Goal: Task Accomplishment & Management: Complete application form

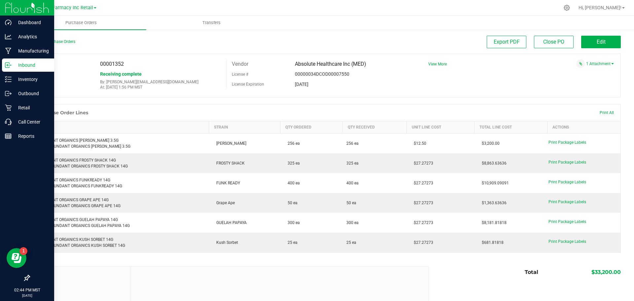
click at [25, 64] on p "Inbound" at bounding box center [32, 65] width 40 height 8
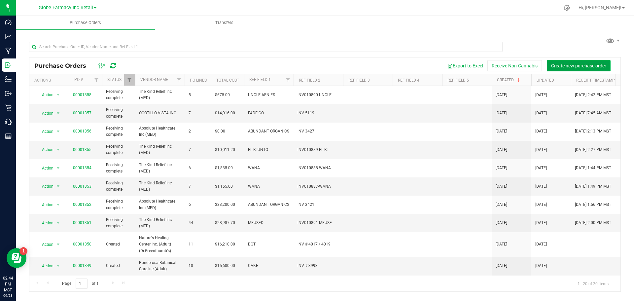
click at [576, 65] on span "Create new purchase order" at bounding box center [578, 65] width 55 height 5
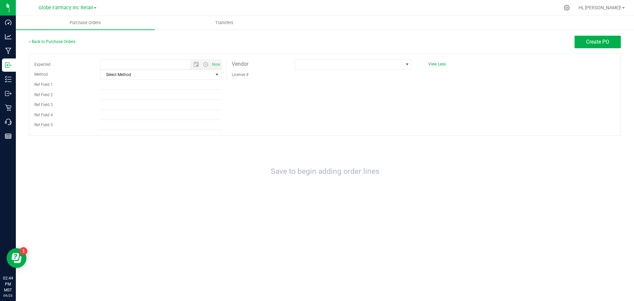
type input "9/23/2025 2:44 PM"
click at [196, 75] on span "Select Method" at bounding box center [156, 74] width 113 height 9
click at [151, 126] on li "Local Delivery" at bounding box center [160, 125] width 121 height 10
click at [357, 62] on span at bounding box center [349, 64] width 108 height 9
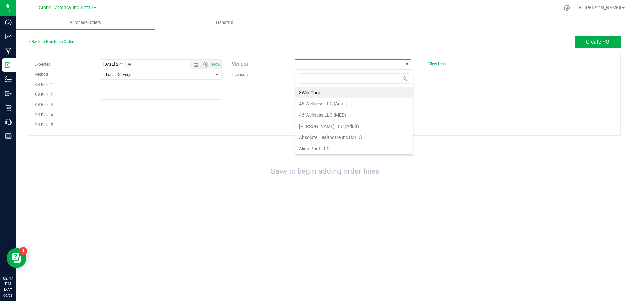
scroll to position [10, 117]
type input "cardinal"
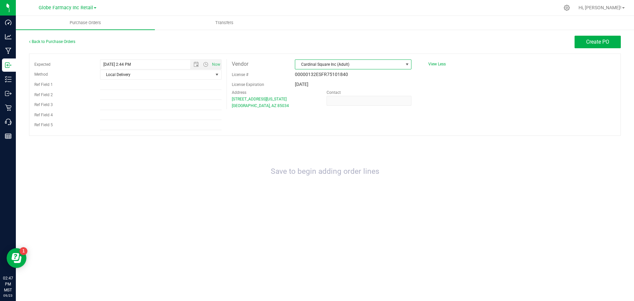
click at [385, 61] on span "Cardinal Square Inc (Adult)" at bounding box center [349, 64] width 108 height 9
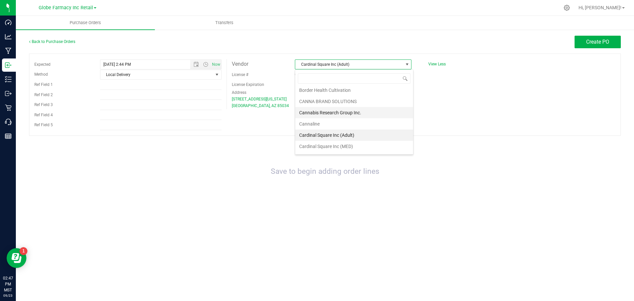
scroll to position [203, 0]
click at [343, 126] on li "Cardinal Square Inc (MED)" at bounding box center [354, 125] width 118 height 11
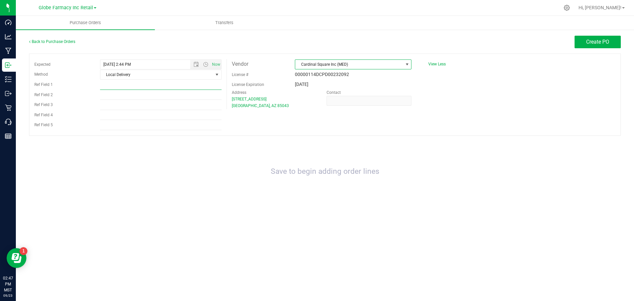
click at [205, 86] on input "Ref Field 1" at bounding box center [161, 85] width 122 height 10
type input "d"
type input "DUSTIES"
type input "INV 5609"
click at [594, 48] on div "Back to Purchase Orders Create PO" at bounding box center [325, 45] width 592 height 18
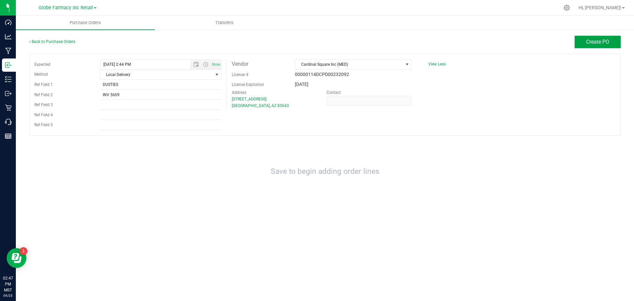
click at [594, 44] on span "Create PO" at bounding box center [597, 42] width 23 height 6
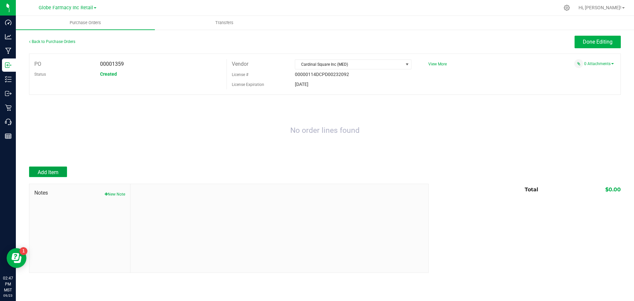
click at [40, 173] on span "Add Item" at bounding box center [48, 172] width 21 height 6
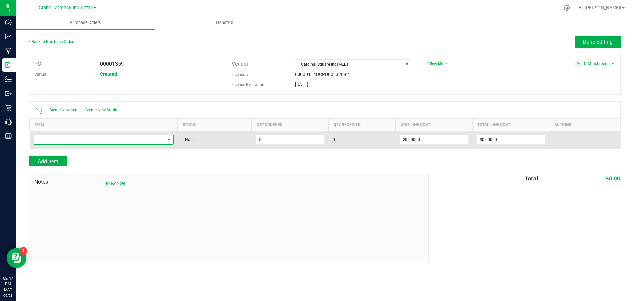
click at [76, 141] on span "NO DATA FOUND" at bounding box center [99, 139] width 131 height 9
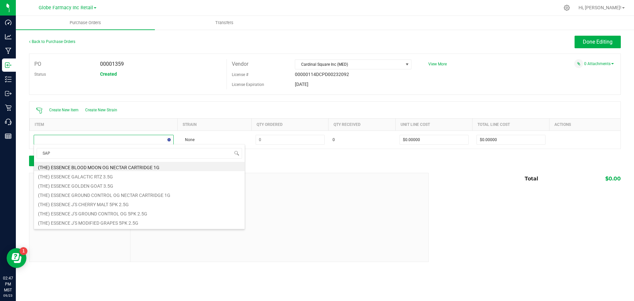
type input "SAPP"
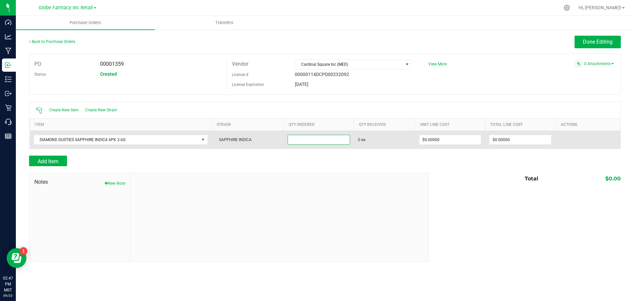
click at [336, 137] on input at bounding box center [319, 139] width 62 height 9
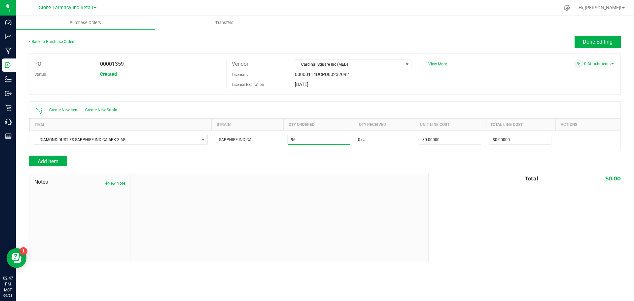
type input "96 ea"
click at [348, 156] on div "Add Item" at bounding box center [226, 161] width 395 height 11
click at [50, 156] on button "Add Item" at bounding box center [48, 161] width 38 height 11
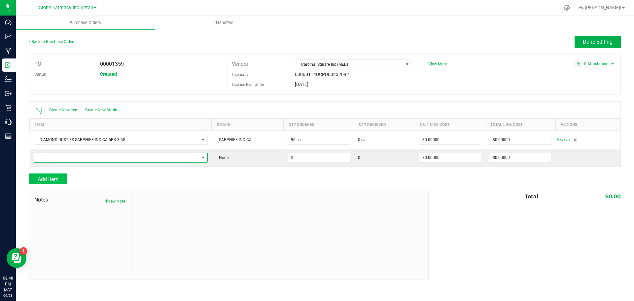
click at [52, 156] on span "NO DATA FOUND" at bounding box center [116, 157] width 165 height 9
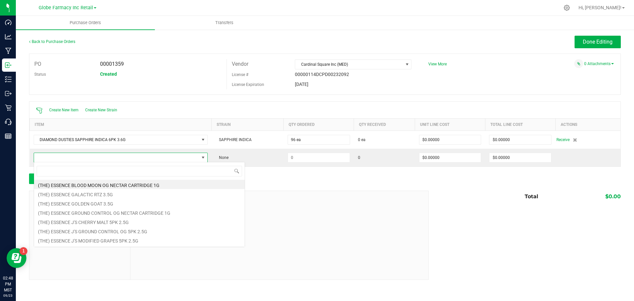
scroll to position [10, 174]
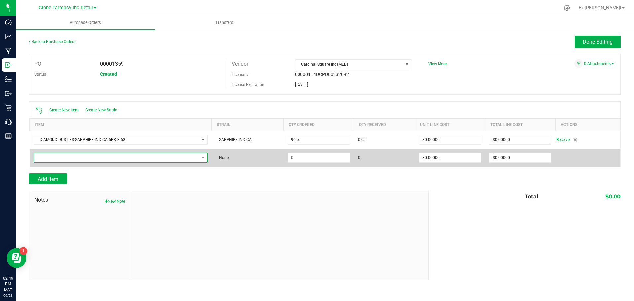
click at [168, 158] on span "NO DATA FOUND" at bounding box center [116, 157] width 165 height 9
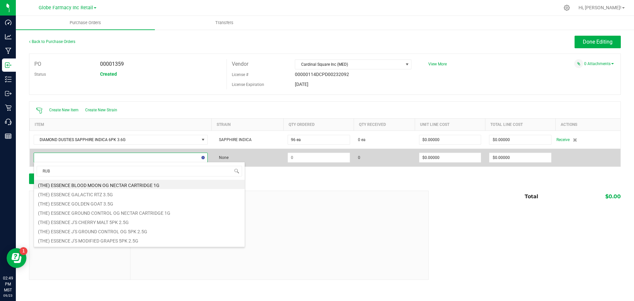
type input "RUBY"
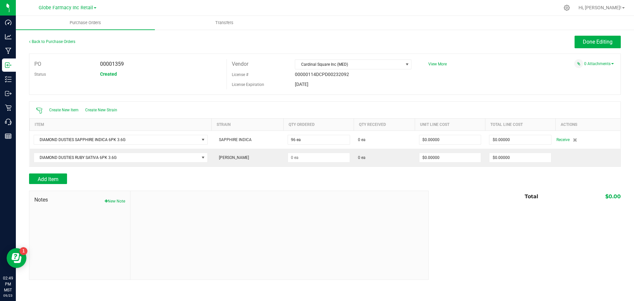
click at [309, 186] on div at bounding box center [325, 187] width 592 height 7
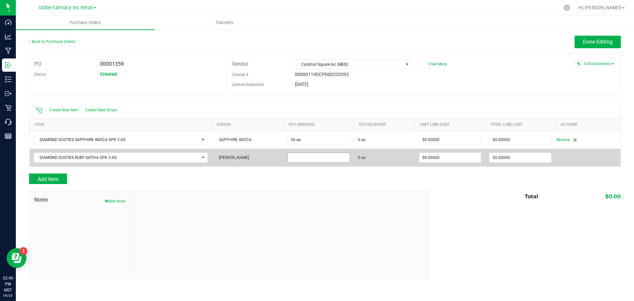
click at [304, 159] on input at bounding box center [319, 157] width 62 height 9
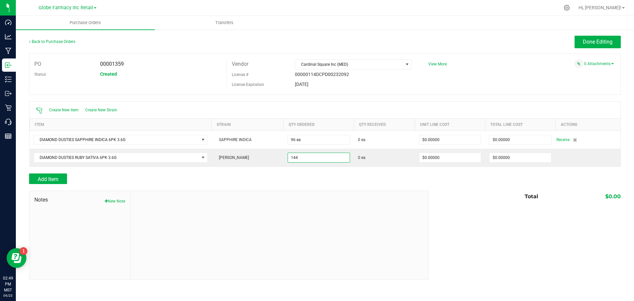
type input "144 ea"
click at [304, 180] on div "Add Item" at bounding box center [226, 178] width 395 height 11
click at [492, 205] on div "Notes New Note Total $0.00" at bounding box center [325, 235] width 592 height 89
click at [56, 181] on span "Add Item" at bounding box center [48, 179] width 21 height 6
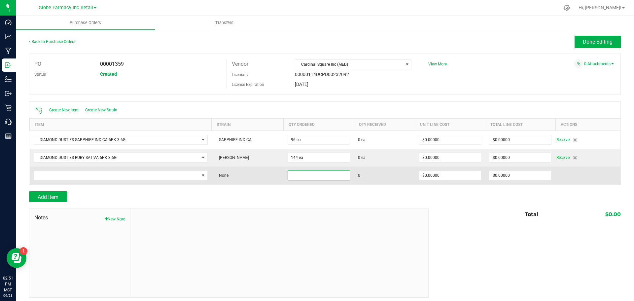
click at [295, 178] on input at bounding box center [319, 175] width 62 height 9
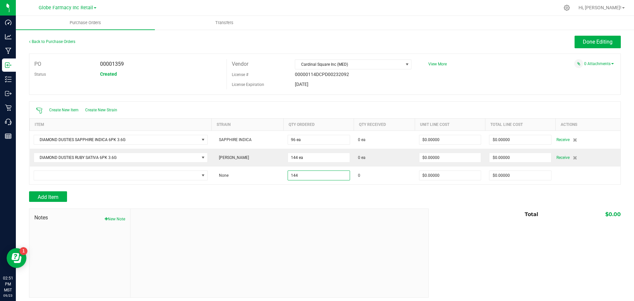
type input "144"
click at [218, 193] on div "Add Item" at bounding box center [226, 196] width 395 height 11
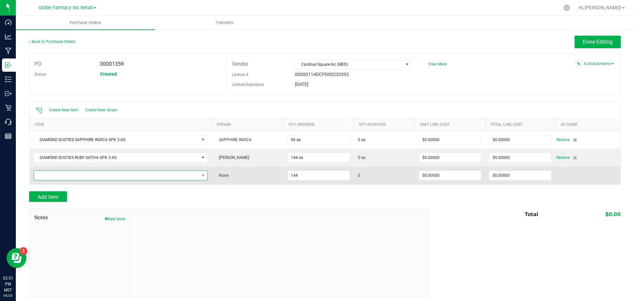
click at [182, 176] on span "NO DATA FOUND" at bounding box center [116, 175] width 165 height 9
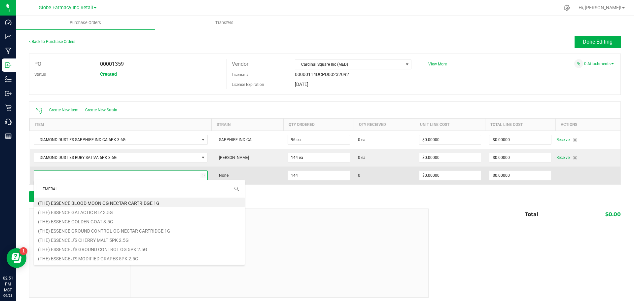
type input "EMERALD"
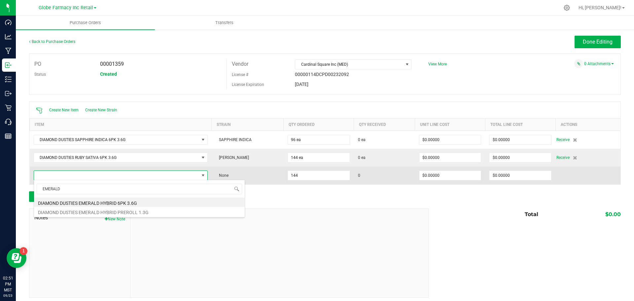
type input "144 ea"
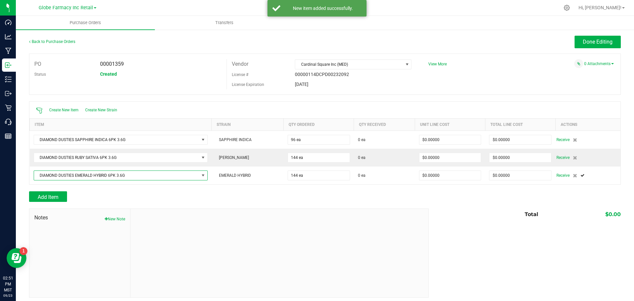
click at [283, 200] on div "Add Item" at bounding box center [226, 196] width 395 height 11
click at [43, 200] on button "Add Item" at bounding box center [48, 196] width 38 height 11
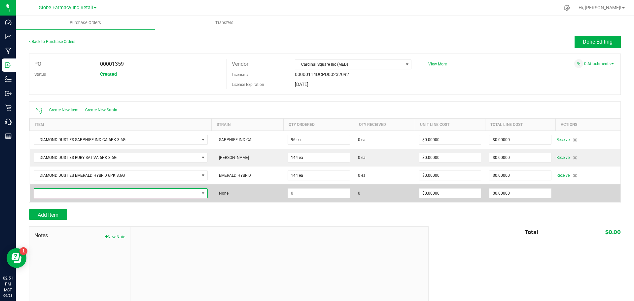
click at [146, 197] on span "NO DATA FOUND" at bounding box center [121, 193] width 174 height 10
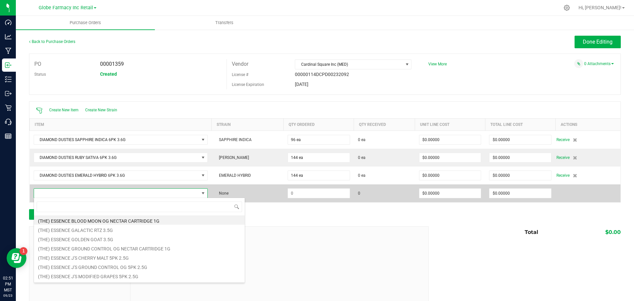
scroll to position [10, 171]
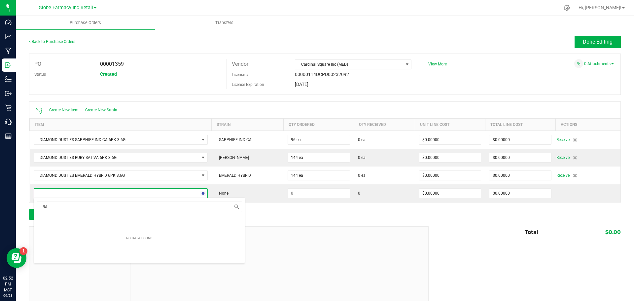
type input "R"
click at [430, 241] on div "Notes New Note Total $0.00" at bounding box center [325, 270] width 592 height 89
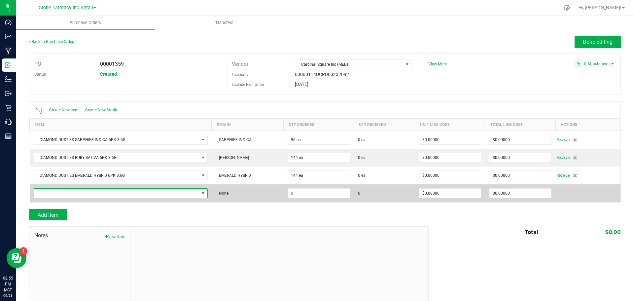
click at [182, 194] on span "NO DATA FOUND" at bounding box center [116, 193] width 165 height 9
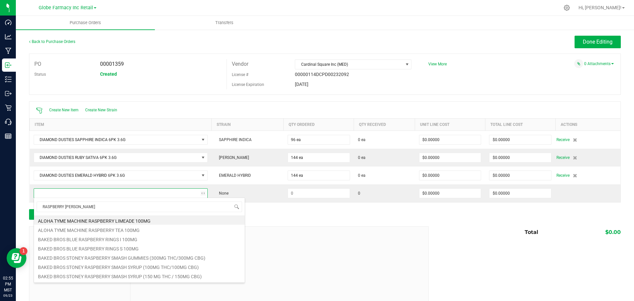
type input "RASPBERRY RIPPER"
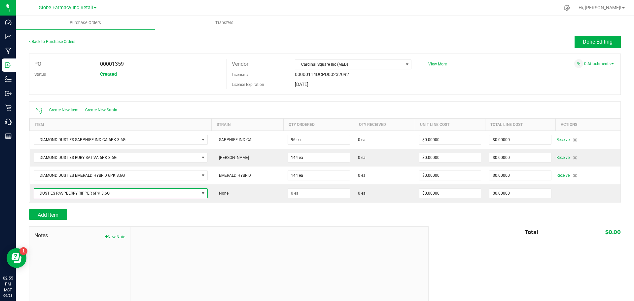
click at [277, 218] on div "Add Item" at bounding box center [226, 214] width 395 height 11
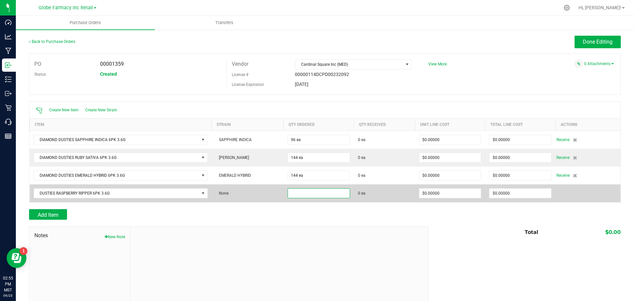
click at [298, 195] on input at bounding box center [319, 193] width 62 height 9
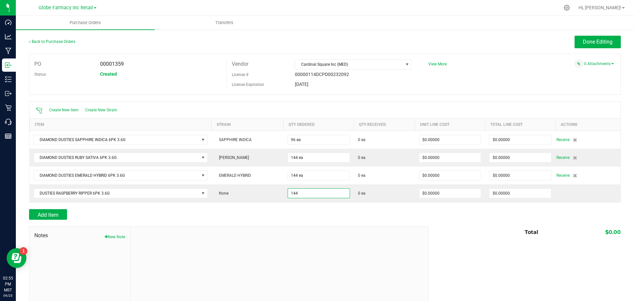
type input "144 ea"
click at [288, 210] on div "Add Item" at bounding box center [226, 214] width 395 height 11
click at [62, 210] on button "Add Item" at bounding box center [48, 214] width 38 height 11
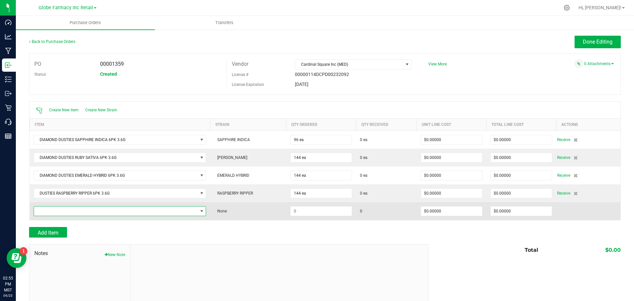
click at [64, 211] on span "NO DATA FOUND" at bounding box center [116, 210] width 164 height 9
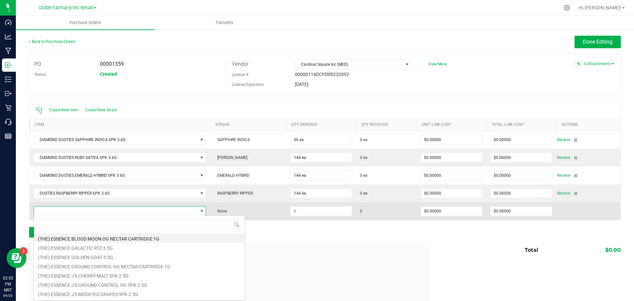
scroll to position [10, 169]
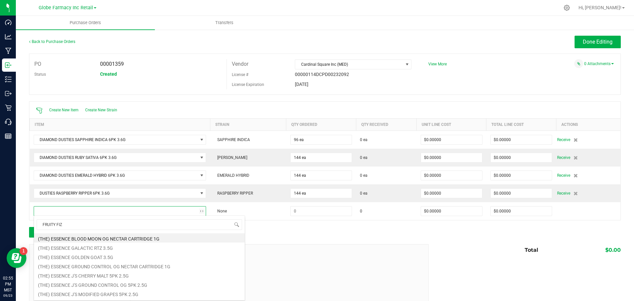
type input "FRUITY FIZZ"
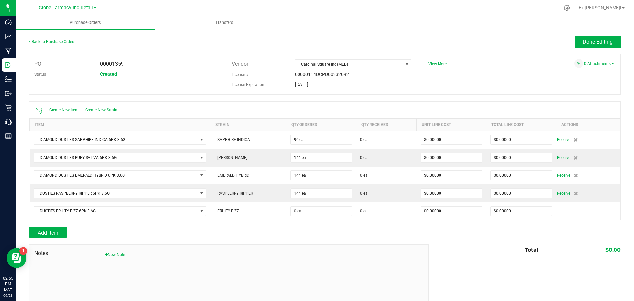
click at [315, 245] on div at bounding box center [279, 288] width 298 height 89
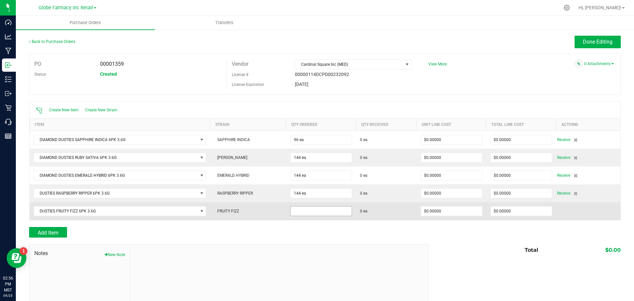
click at [300, 208] on input at bounding box center [321, 210] width 61 height 9
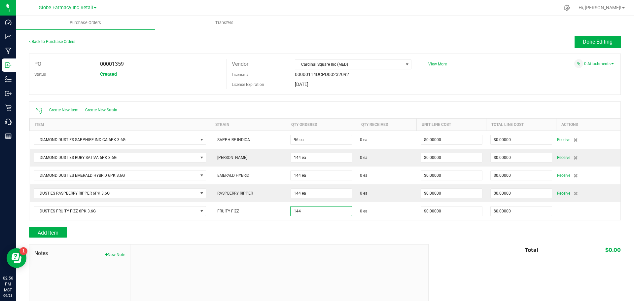
type input "144 ea"
click at [409, 246] on div at bounding box center [279, 288] width 298 height 89
click at [63, 231] on button "Add Item" at bounding box center [48, 232] width 38 height 11
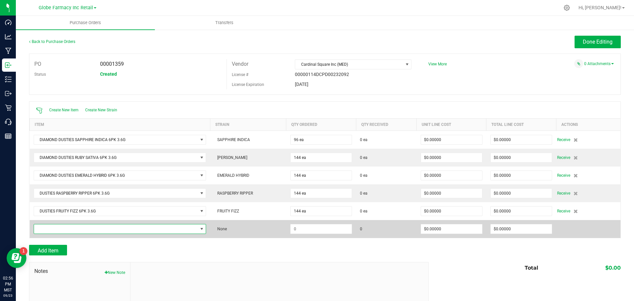
click at [71, 231] on span "NO DATA FOUND" at bounding box center [116, 228] width 164 height 9
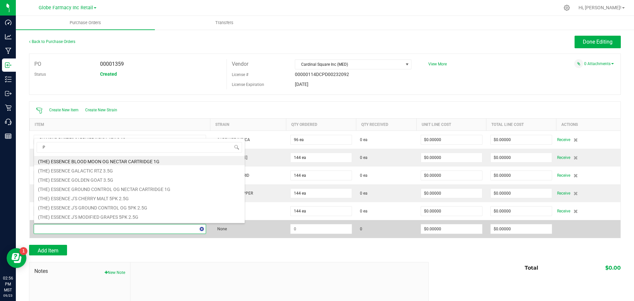
scroll to position [0, 0]
type input "PURPLE SLURP"
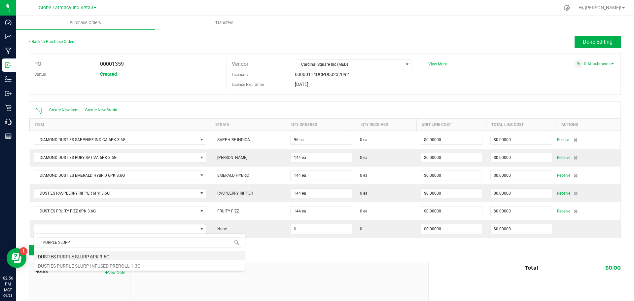
click at [87, 257] on li "DUSTIES PURPLE SLURP 6PK 3.6G" at bounding box center [139, 255] width 211 height 9
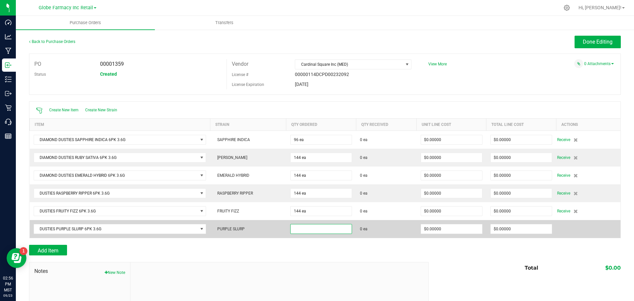
click at [300, 232] on input at bounding box center [321, 228] width 61 height 9
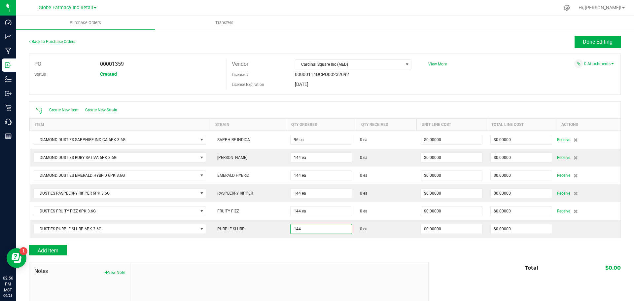
type input "144 ea"
click at [345, 267] on div at bounding box center [279, 306] width 298 height 89
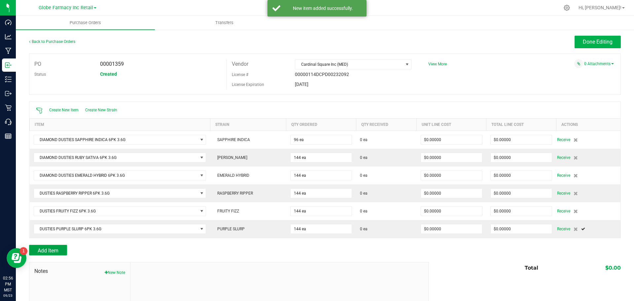
click at [51, 251] on span "Add Item" at bounding box center [48, 250] width 21 height 6
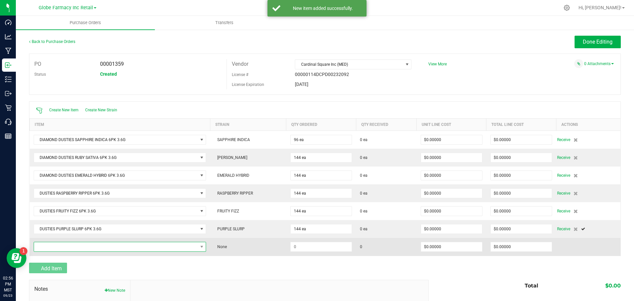
click at [56, 248] on span "NO DATA FOUND" at bounding box center [116, 246] width 164 height 9
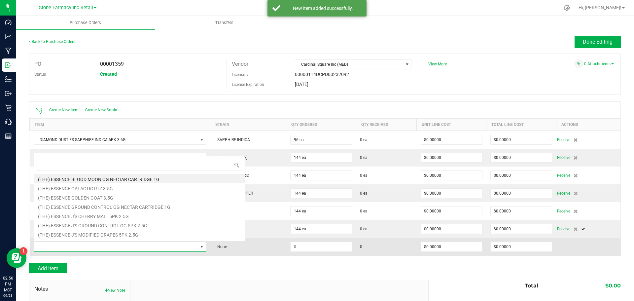
scroll to position [10, 169]
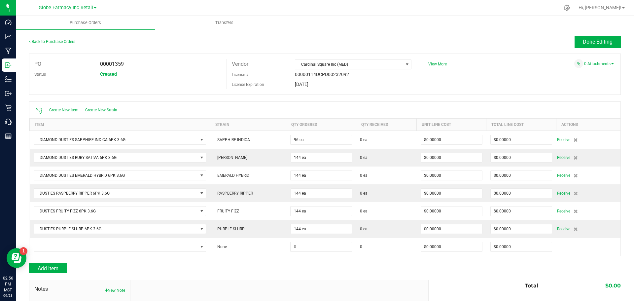
click at [340, 261] on div at bounding box center [325, 259] width 592 height 7
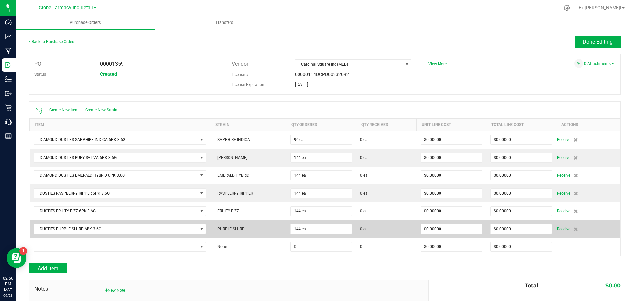
click at [178, 223] on td "DUSTIES PURPLE SLURP 6PK 3.6G" at bounding box center [120, 229] width 181 height 18
click at [179, 228] on span "DUSTIES PURPLE SLURP 6PK 3.6G" at bounding box center [116, 228] width 164 height 9
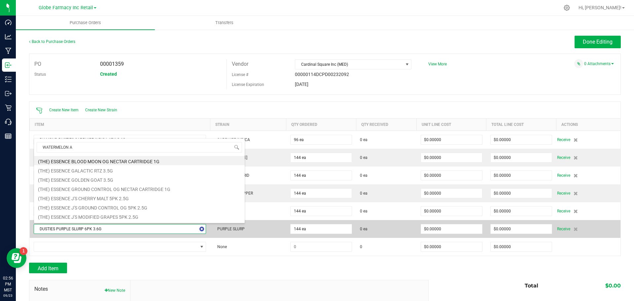
type input "WATERMELON AK"
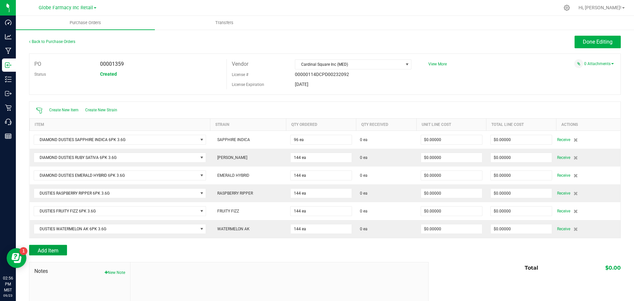
click at [54, 249] on span "Add Item" at bounding box center [48, 250] width 21 height 6
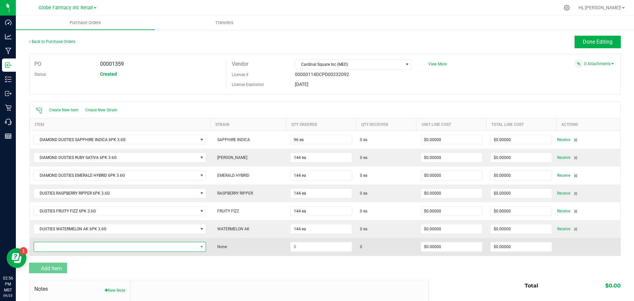
click at [54, 249] on span "NO DATA FOUND" at bounding box center [116, 246] width 164 height 9
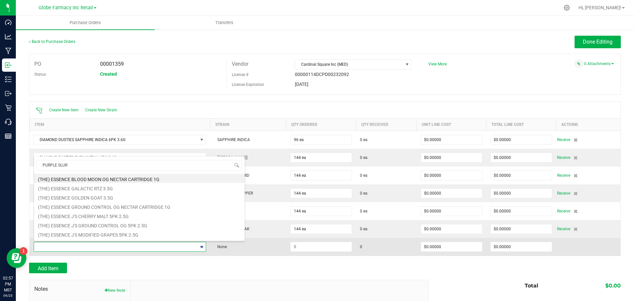
type input "PURPLE SLURP"
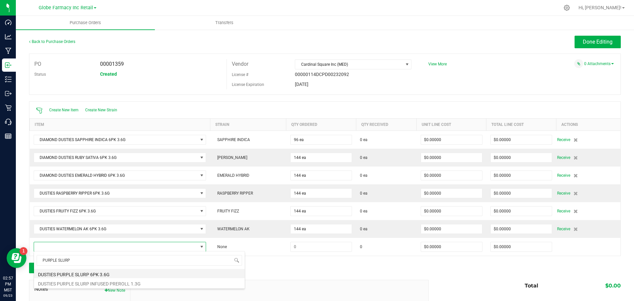
click at [98, 275] on li "DUSTIES PURPLE SLURP 6PK 3.6G" at bounding box center [139, 273] width 211 height 9
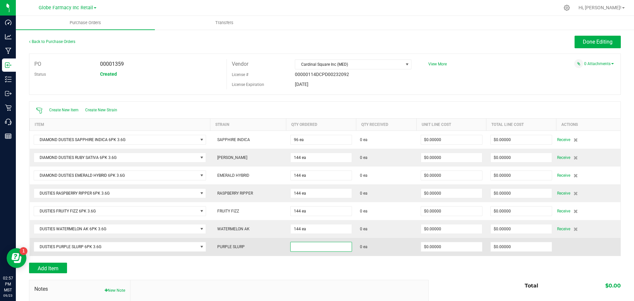
click at [298, 249] on input at bounding box center [321, 246] width 61 height 9
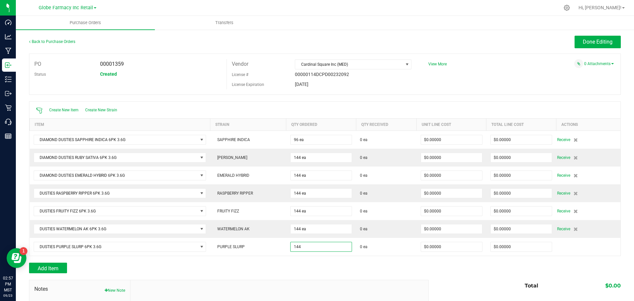
type input "144 ea"
click at [388, 263] on div "Add Item" at bounding box center [226, 268] width 395 height 11
click at [50, 267] on span "Add Item" at bounding box center [48, 268] width 21 height 6
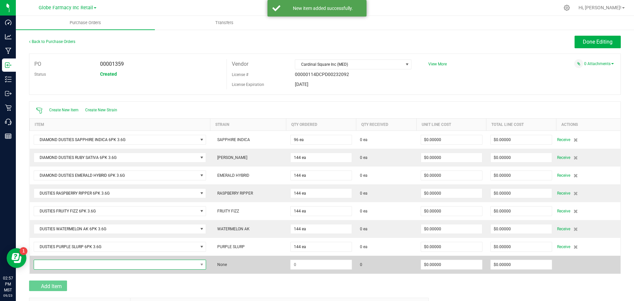
click at [54, 265] on span "NO DATA FOUND" at bounding box center [116, 264] width 164 height 9
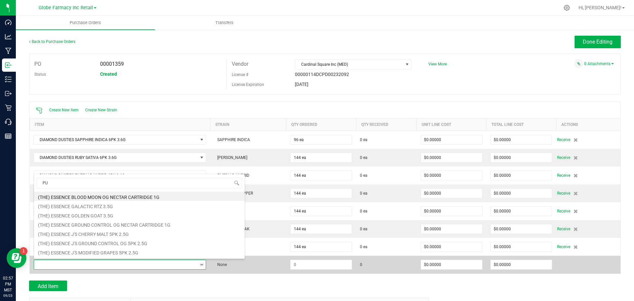
type input "P"
type input "PEACHY PUNCH"
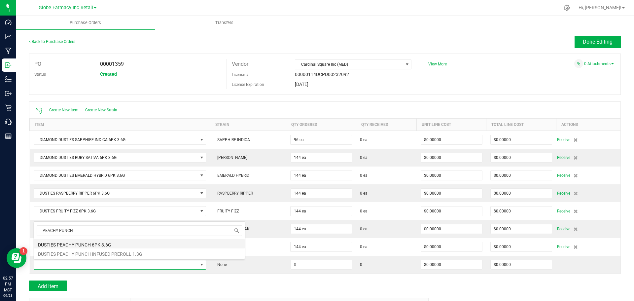
click at [69, 244] on li "DUSTIES PEACHY PUNCH 6PK 3.6G" at bounding box center [139, 243] width 211 height 9
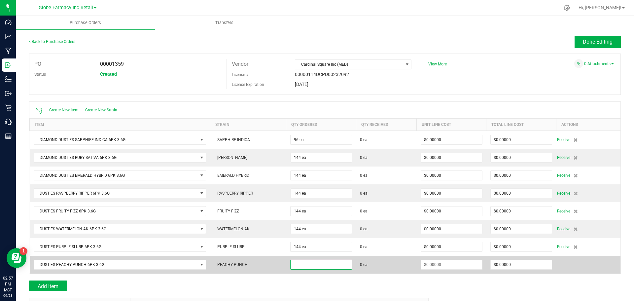
click at [309, 266] on input at bounding box center [321, 264] width 61 height 9
click at [327, 264] on input at bounding box center [321, 264] width 61 height 9
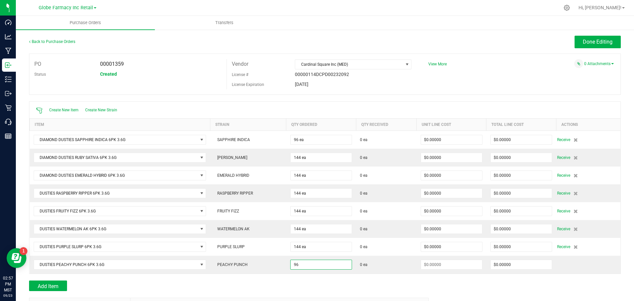
type input "96 ea"
click at [310, 280] on div "Add Item" at bounding box center [226, 285] width 395 height 11
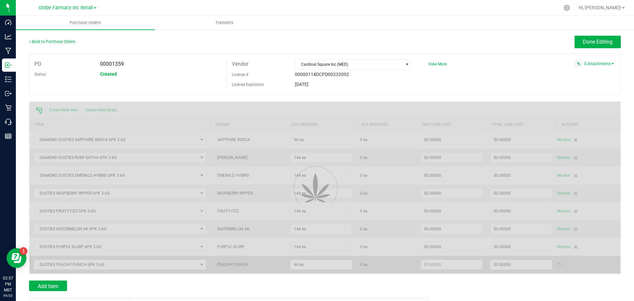
type input "$0.00000"
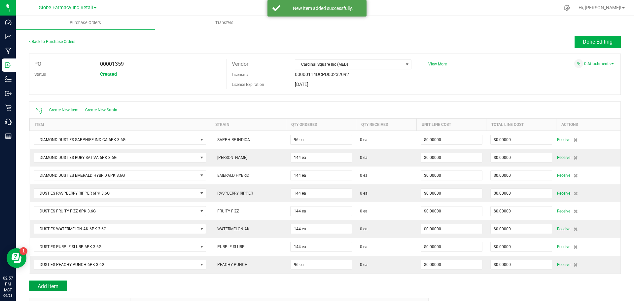
click at [57, 287] on span "Add Item" at bounding box center [48, 286] width 21 height 6
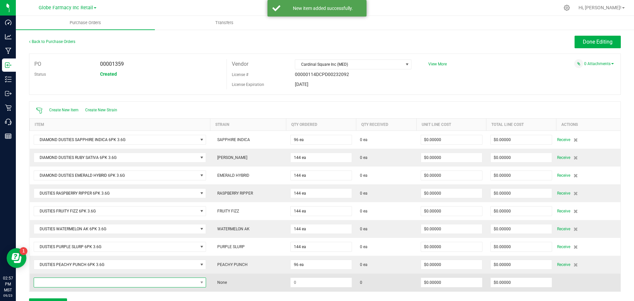
click at [56, 284] on span "NO DATA FOUND" at bounding box center [116, 282] width 164 height 9
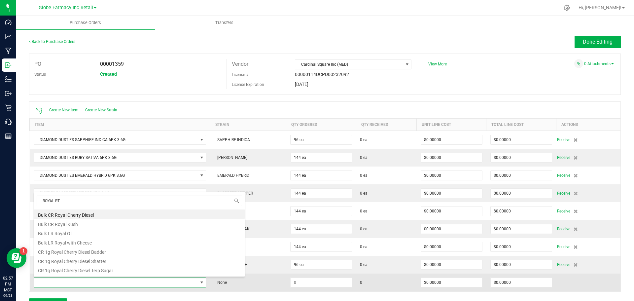
type input "ROYAL RTZ"
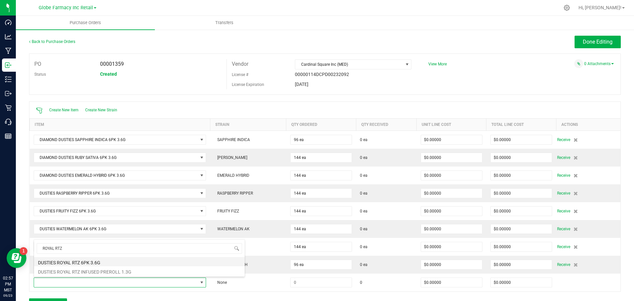
click at [66, 263] on li "DUSTIES ROYAL RTZ 6PK 3.6G" at bounding box center [139, 261] width 211 height 9
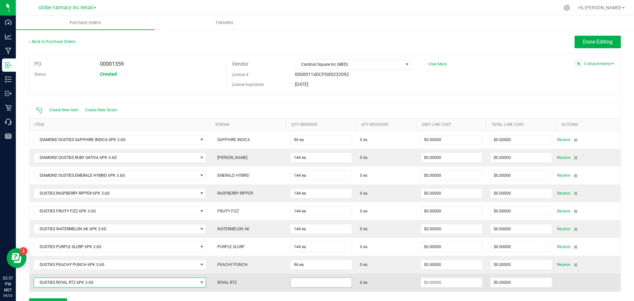
click at [301, 285] on input at bounding box center [321, 282] width 61 height 9
type input "144 ea"
click at [274, 290] on td "ROYAL RTZ" at bounding box center [248, 283] width 76 height 18
type input "$0.00000"
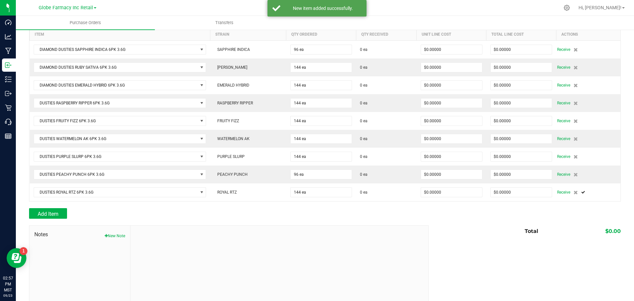
scroll to position [99, 0]
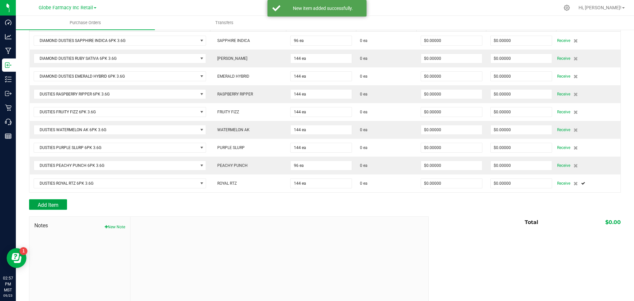
click at [52, 202] on span "Add Item" at bounding box center [48, 205] width 21 height 6
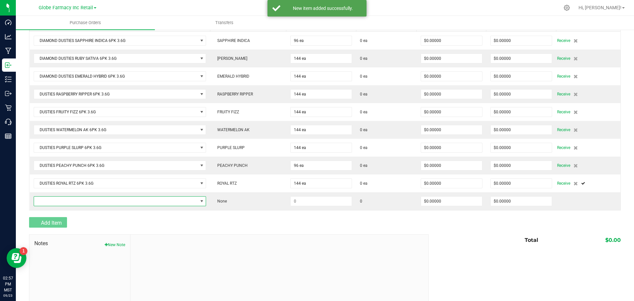
click at [52, 201] on span "NO DATA FOUND" at bounding box center [116, 201] width 164 height 9
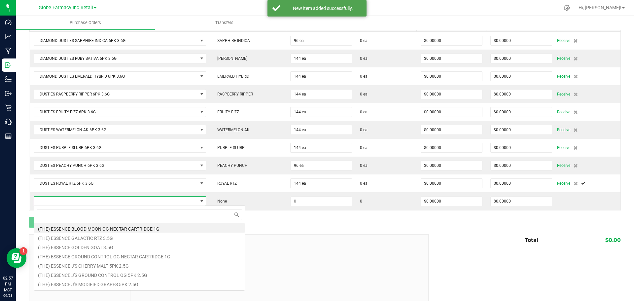
scroll to position [10, 169]
type input "HORCHATA"
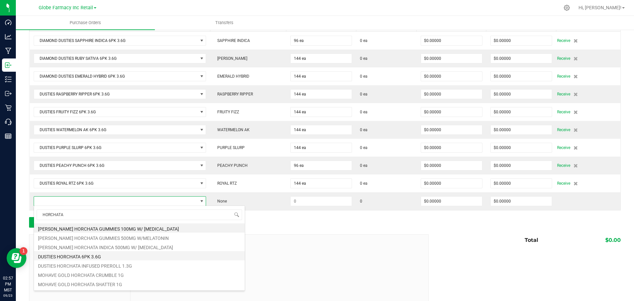
click at [73, 257] on li "DUSTIES HORCHATA 6PK 3.6G" at bounding box center [139, 255] width 211 height 9
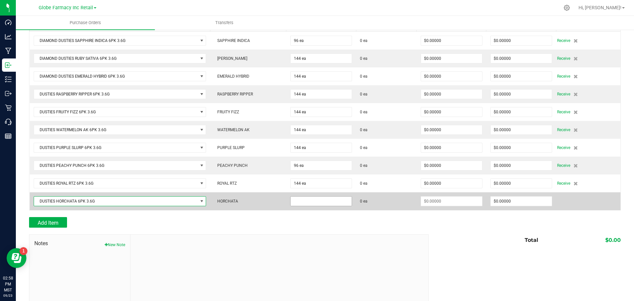
click at [295, 200] on input at bounding box center [321, 201] width 61 height 9
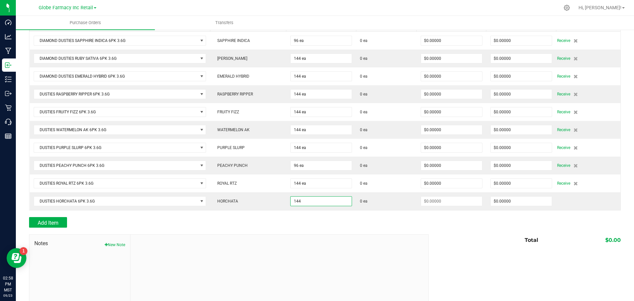
type input "144 ea"
click at [339, 225] on div "Add Item" at bounding box center [226, 222] width 395 height 11
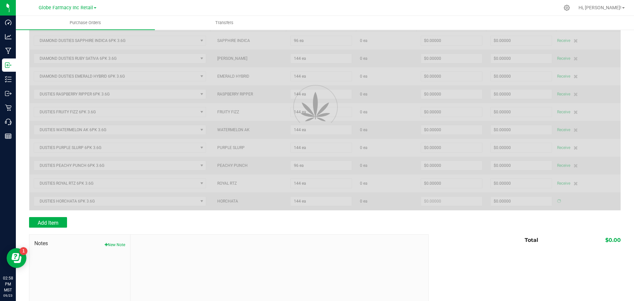
type input "$0.00000"
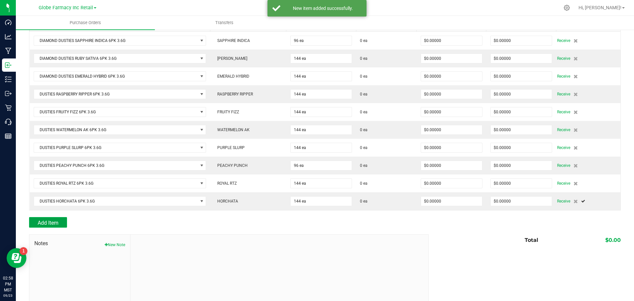
click at [54, 220] on span "Add Item" at bounding box center [48, 223] width 21 height 6
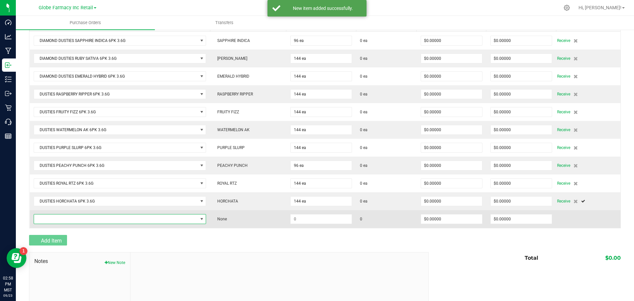
click at [54, 219] on span "NO DATA FOUND" at bounding box center [116, 218] width 164 height 9
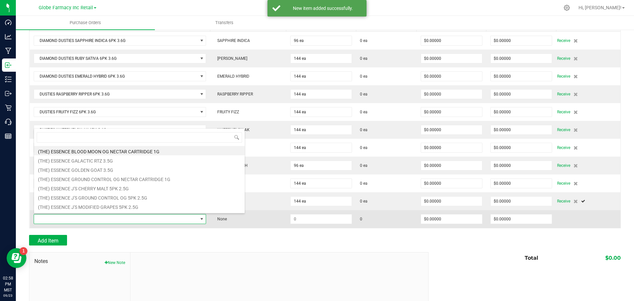
type input "N"
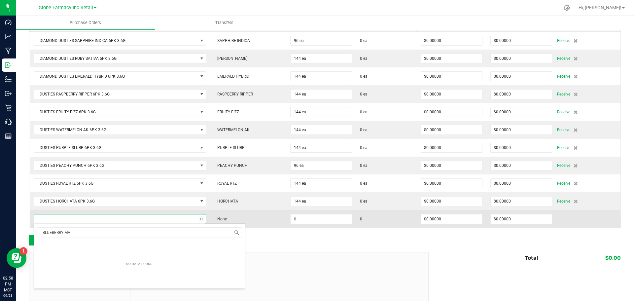
type input "BLUEBERRY MAC"
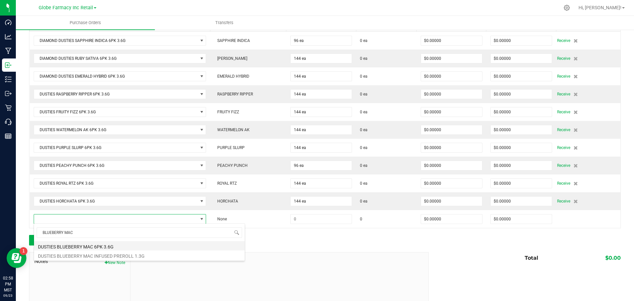
click at [69, 243] on li "DUSTIES BLUEBERRY MAC 6PK 3.6G" at bounding box center [139, 245] width 211 height 9
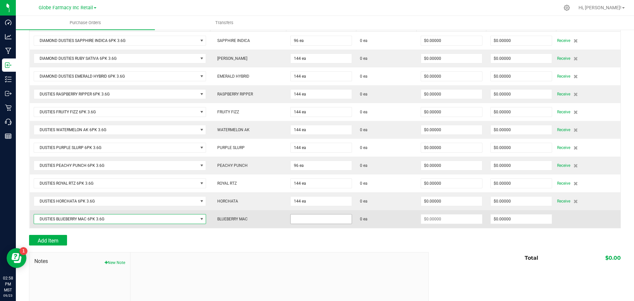
click at [312, 217] on input at bounding box center [321, 218] width 61 height 9
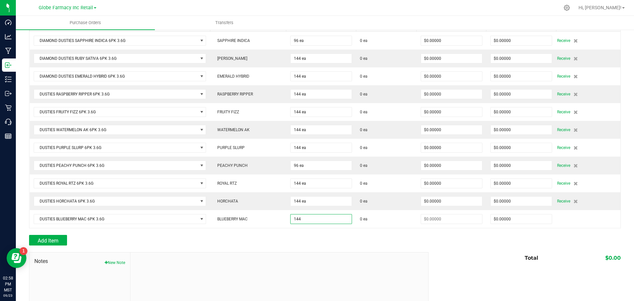
type input "144 ea"
click at [366, 244] on div "Add Item" at bounding box center [226, 240] width 395 height 11
type input "$0.00000"
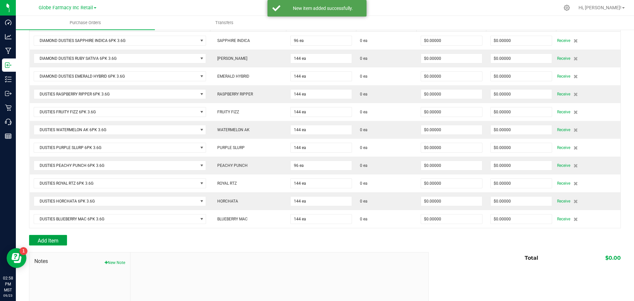
click at [55, 238] on span "Add Item" at bounding box center [48, 241] width 21 height 6
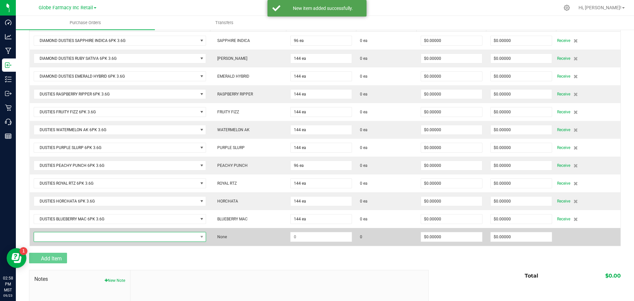
click at [54, 235] on span "NO DATA FOUND" at bounding box center [116, 236] width 164 height 9
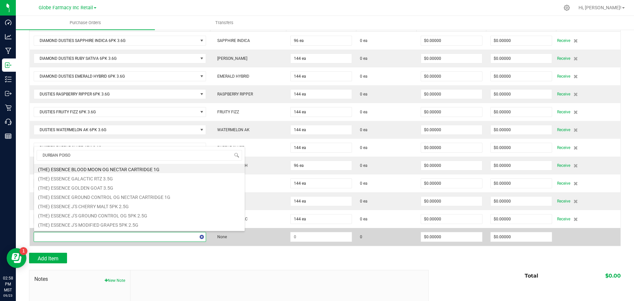
type input "DURBAN POISON"
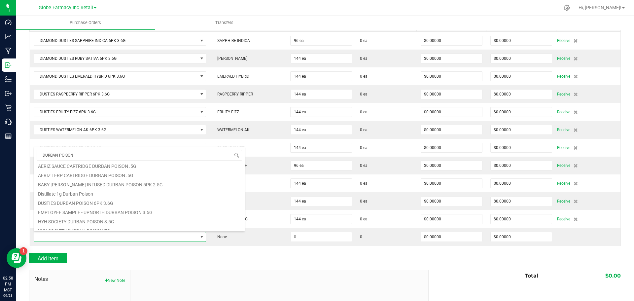
scroll to position [33, 0]
click at [77, 212] on li "DUSTIES DURBAN POISON 6PK 3.6G" at bounding box center [139, 209] width 211 height 9
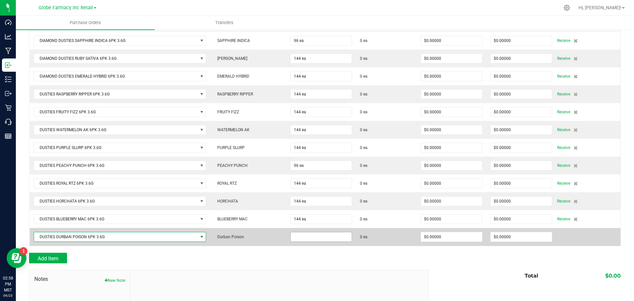
click at [339, 235] on input at bounding box center [321, 236] width 61 height 9
click at [320, 237] on input at bounding box center [321, 236] width 61 height 9
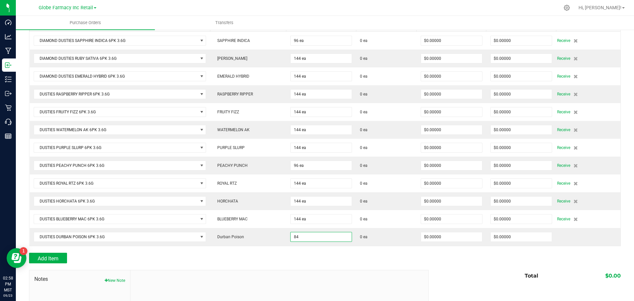
type input "84 ea"
click at [319, 266] on div at bounding box center [325, 266] width 592 height 7
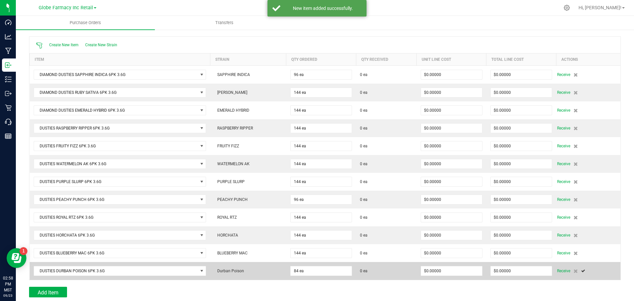
scroll to position [0, 0]
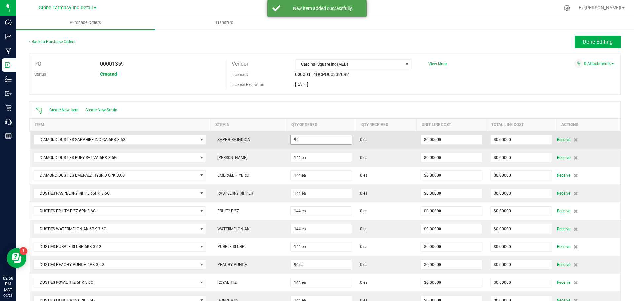
click at [330, 136] on input "96" at bounding box center [321, 139] width 61 height 9
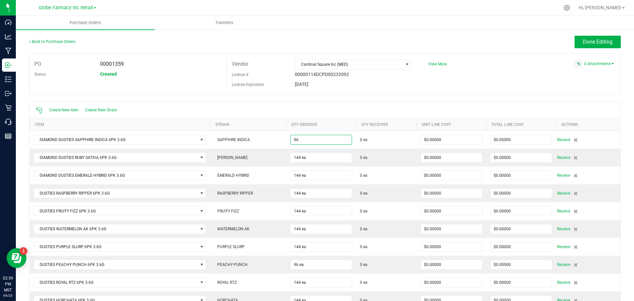
type input "96 ea"
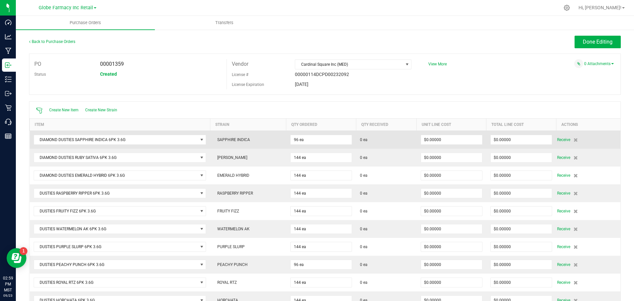
click at [326, 132] on td "96 ea" at bounding box center [321, 139] width 70 height 18
click at [325, 136] on input "96" at bounding box center [321, 139] width 61 height 9
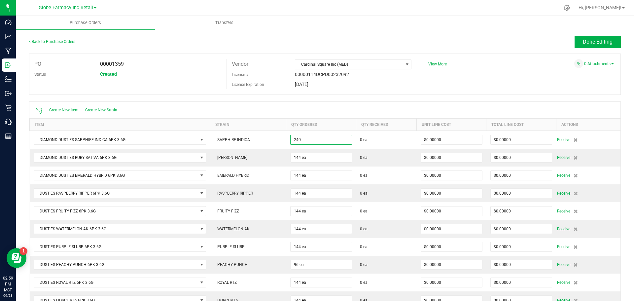
type input "240 ea"
click at [494, 81] on div "PO 00001359 Status Created Vendor Cardinal Square Inc (MED) License # 00000114D…" at bounding box center [325, 74] width 592 height 41
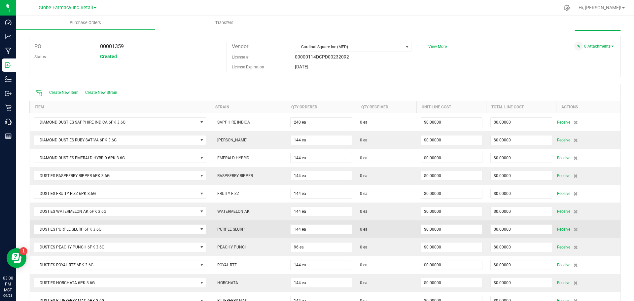
scroll to position [33, 0]
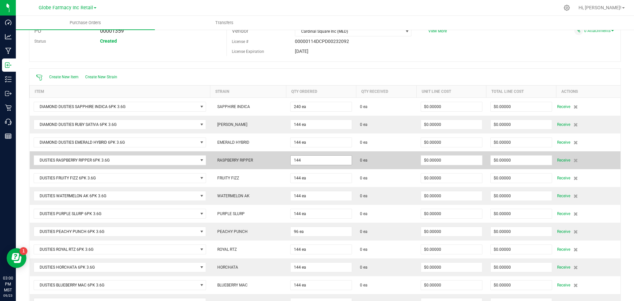
click at [323, 159] on input "144" at bounding box center [321, 160] width 61 height 9
type input "240 ea"
click at [363, 155] on td "0 ea" at bounding box center [386, 160] width 61 height 18
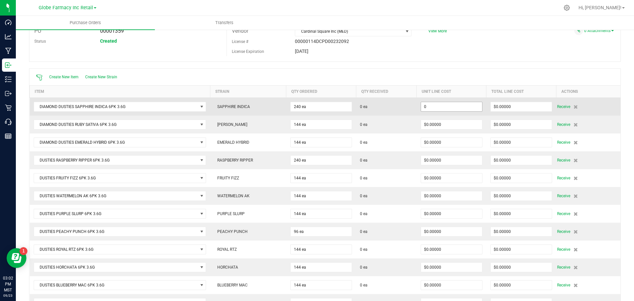
click at [439, 107] on input "0" at bounding box center [451, 106] width 61 height 9
paste input "11.05681818181818"
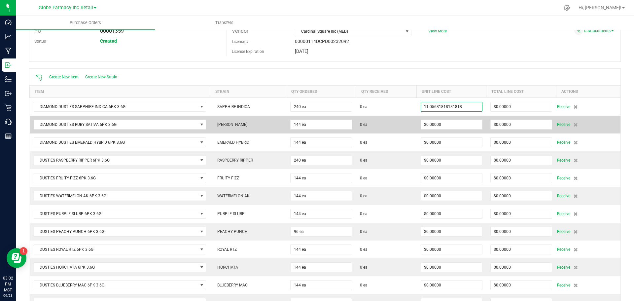
type input "$11.05682"
click at [388, 130] on td "0 ea" at bounding box center [386, 125] width 61 height 18
type input "240"
type input "$2,653.63636"
click at [441, 122] on input "0" at bounding box center [451, 124] width 61 height 9
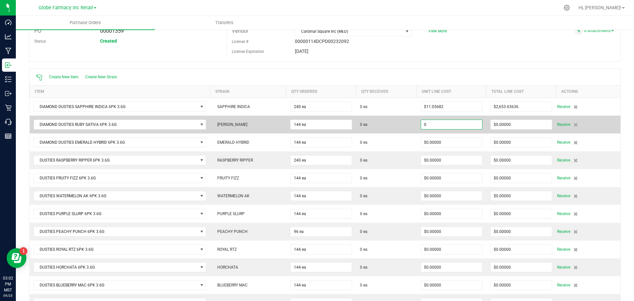
paste input "11.05681818181818"
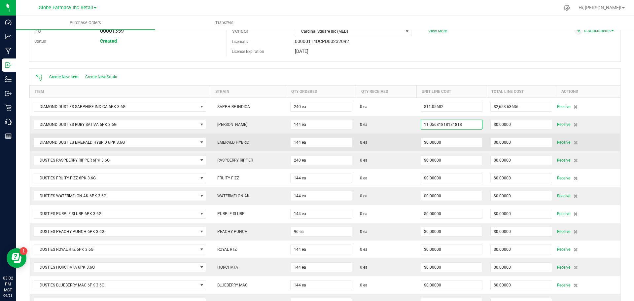
type input "$11.05682"
drag, startPoint x: 409, startPoint y: 138, endPoint x: 413, endPoint y: 136, distance: 4.2
click at [411, 137] on td "0 ea" at bounding box center [386, 142] width 61 height 18
type input "144"
type input "$1,592.18182"
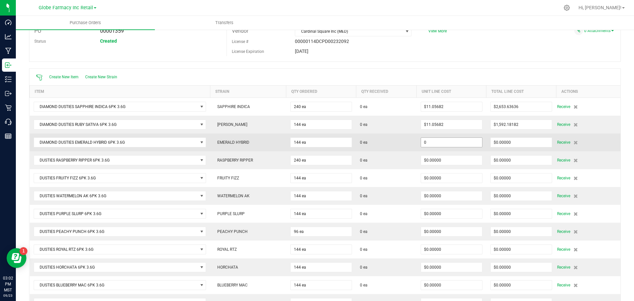
click at [434, 143] on input "0" at bounding box center [451, 142] width 61 height 9
paste input "11.05681818181818"
type input "$11.05682"
click at [398, 140] on span "0 ea" at bounding box center [386, 142] width 53 height 6
type input "144"
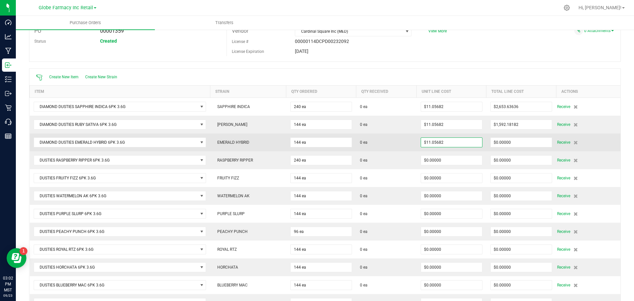
type input "$1,592.18182"
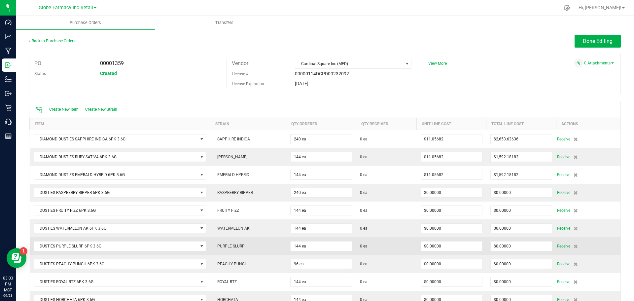
scroll to position [0, 0]
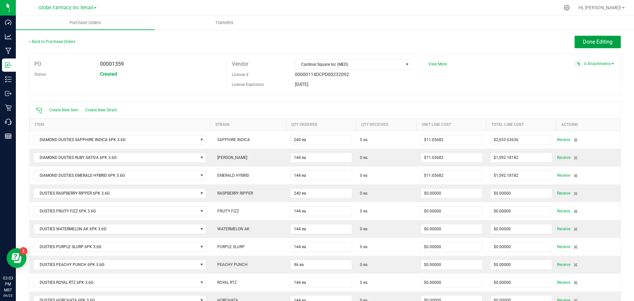
click at [588, 46] on button "Done Editing" at bounding box center [598, 42] width 46 height 13
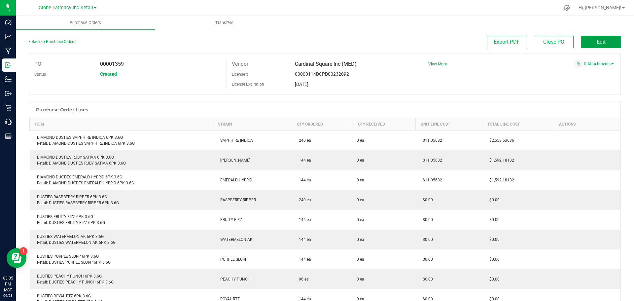
click at [589, 44] on button "Edit" at bounding box center [601, 42] width 40 height 13
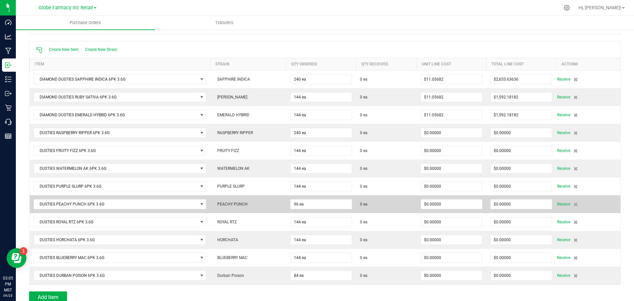
scroll to position [66, 0]
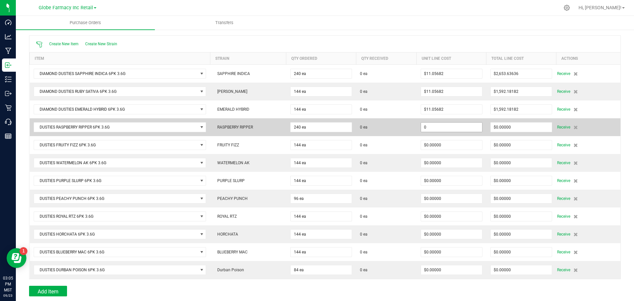
click at [436, 123] on input "0" at bounding box center [451, 127] width 61 height 9
paste input "9.25233644859813"
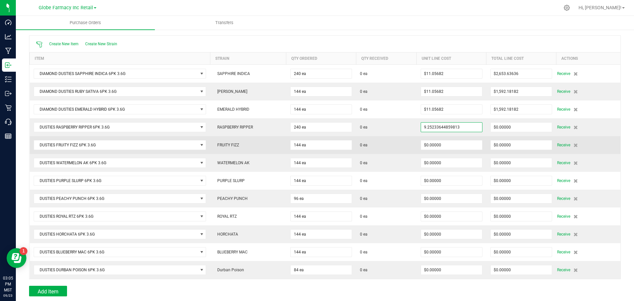
type input "$9.25234"
click at [403, 149] on td "0 ea" at bounding box center [386, 145] width 61 height 18
type input "240"
type input "$2,220.56075"
click at [421, 143] on input "0" at bounding box center [451, 144] width 61 height 9
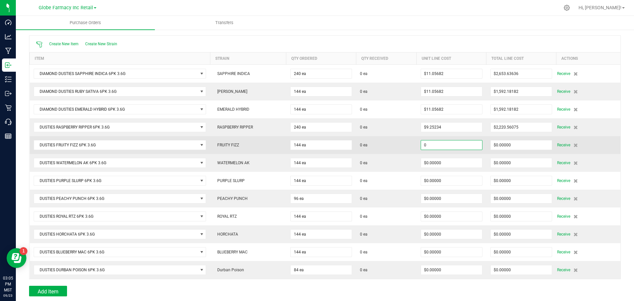
paste input "9.25233644859813"
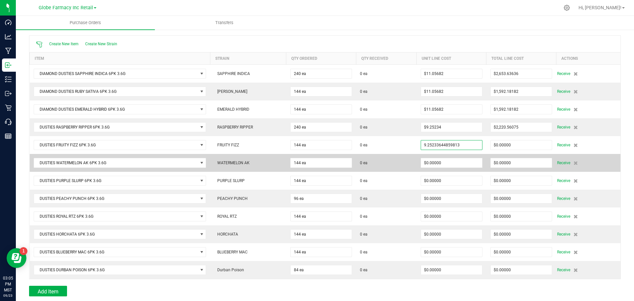
type input "$9.25234"
click at [402, 157] on td "0 ea" at bounding box center [386, 163] width 61 height 18
type input "144"
type input "$1,332.33645"
click at [438, 163] on input "0" at bounding box center [451, 162] width 61 height 9
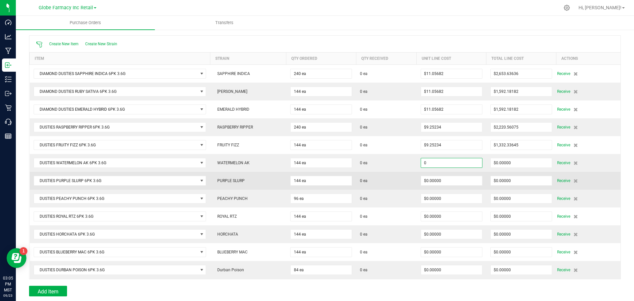
paste input "9.25233644859813"
type input "$9.25234"
click at [399, 180] on span "0 ea" at bounding box center [386, 181] width 53 height 6
type input "144"
type input "$1,332.33645"
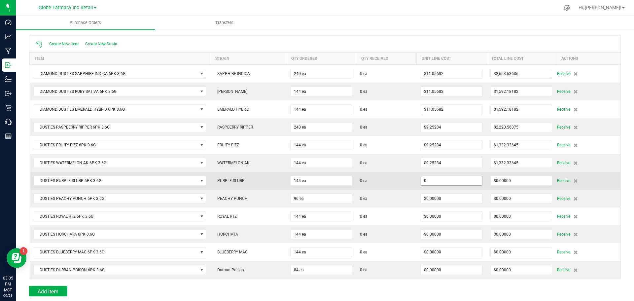
click at [424, 183] on input "0" at bounding box center [451, 180] width 61 height 9
paste input "9.25233644859813"
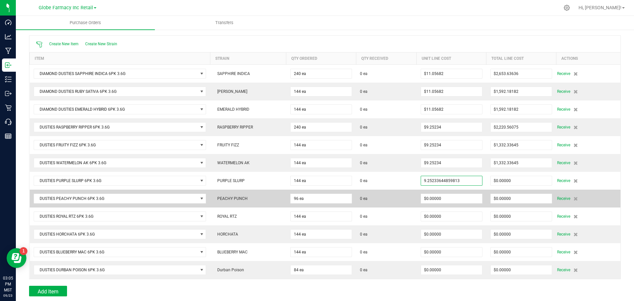
type input "$9.25234"
click at [399, 196] on span "0 ea" at bounding box center [386, 199] width 53 height 6
type input "144"
type input "$1,332.33645"
click at [428, 199] on input "0" at bounding box center [451, 198] width 61 height 9
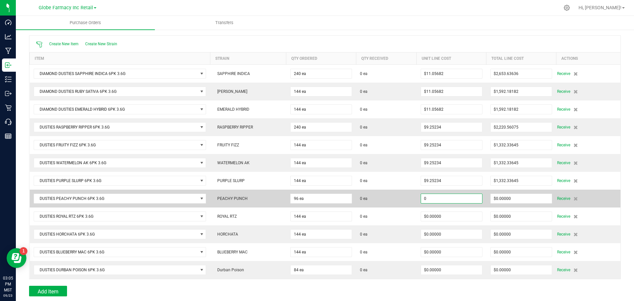
paste input "9.25233644859813"
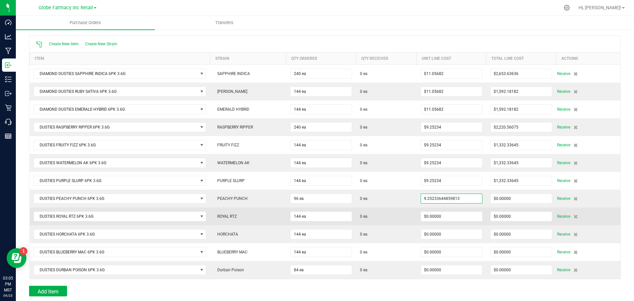
type input "$9.25234"
click at [403, 210] on td "0 ea" at bounding box center [386, 216] width 61 height 18
type input "96"
type input "$888.22430"
click at [432, 210] on td "$0.00000" at bounding box center [452, 216] width 70 height 18
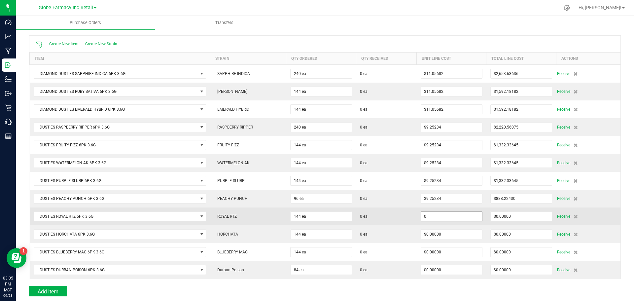
click at [431, 213] on input "0" at bounding box center [451, 216] width 61 height 9
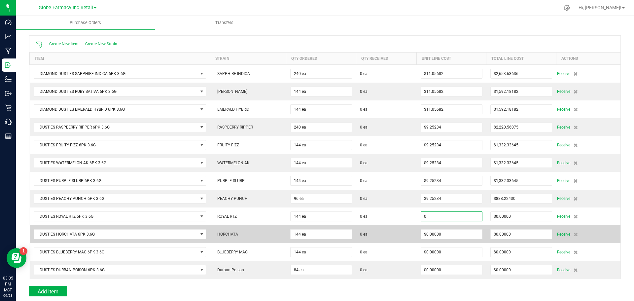
paste input "9.25233644859813"
type input "$9.25234"
click at [388, 228] on td "0 ea" at bounding box center [386, 234] width 61 height 18
type input "144"
type input "$1,332.33645"
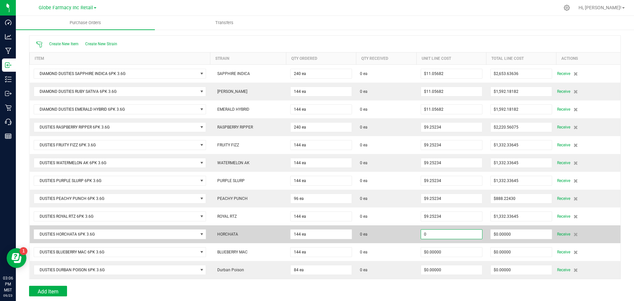
click at [425, 236] on input "0" at bounding box center [451, 234] width 61 height 9
paste input "9.25233644859813"
type input "$9.25234"
click at [401, 234] on span "0 ea" at bounding box center [386, 234] width 53 height 6
type input "144"
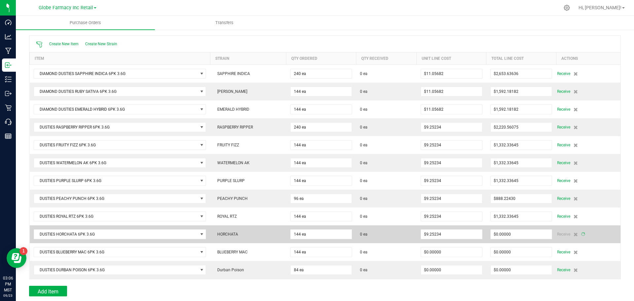
type input "$1,332.33645"
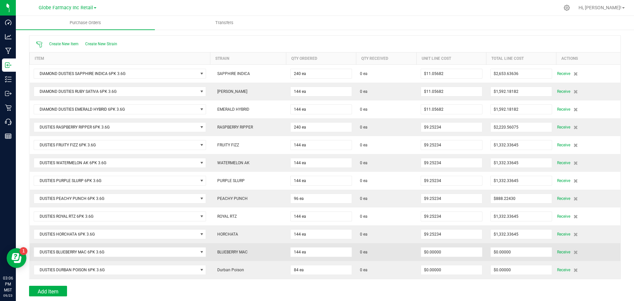
click at [430, 256] on td "$0.00000" at bounding box center [452, 252] width 70 height 18
click at [430, 252] on input "0" at bounding box center [451, 251] width 61 height 9
paste input "9.25233644859813"
type input "$9.25234"
click at [397, 258] on td "0 ea" at bounding box center [386, 252] width 61 height 18
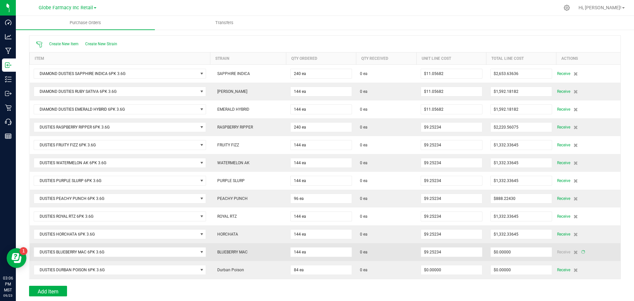
type input "144"
type input "$1,332.33645"
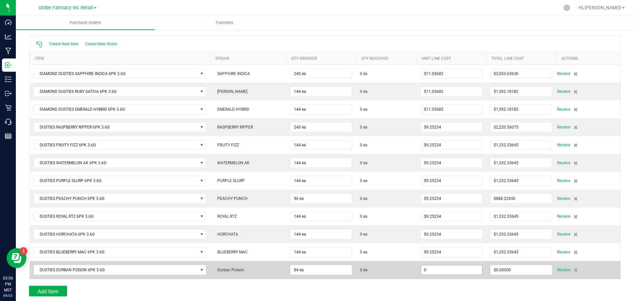
click at [422, 268] on input "0" at bounding box center [451, 269] width 61 height 9
paste input "9.25233644859813"
type input "$9.25234"
click at [397, 270] on span "0 ea" at bounding box center [386, 270] width 53 height 6
type input "84"
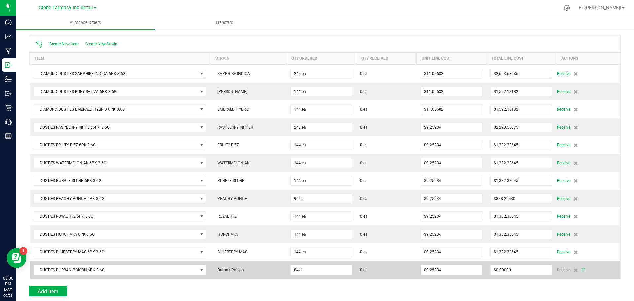
type input "$777.19626"
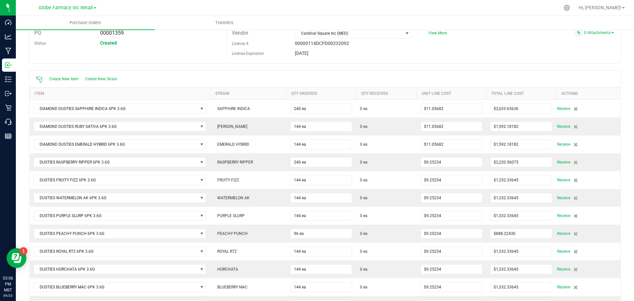
scroll to position [0, 0]
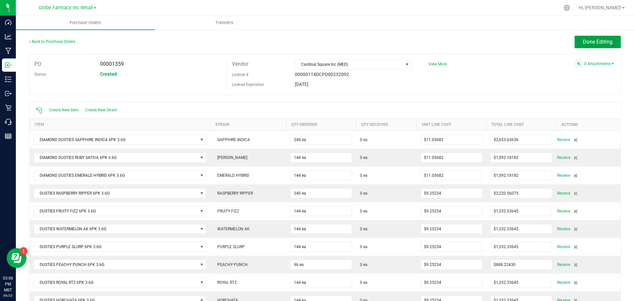
click at [602, 40] on span "Done Editing" at bounding box center [598, 42] width 30 height 6
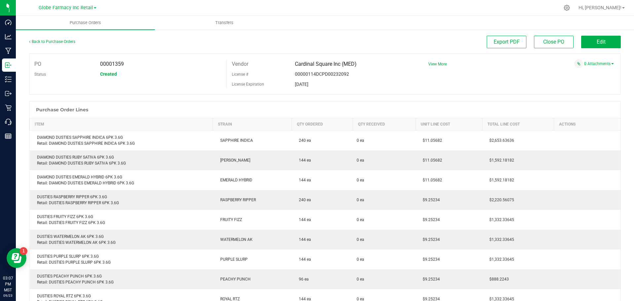
click at [540, 101] on div "Purchase Order Lines Item Strain Qty Ordered Qty Received Unit Line Cost Total …" at bounding box center [325, 235] width 592 height 268
click at [433, 62] on span "View More" at bounding box center [437, 64] width 18 height 5
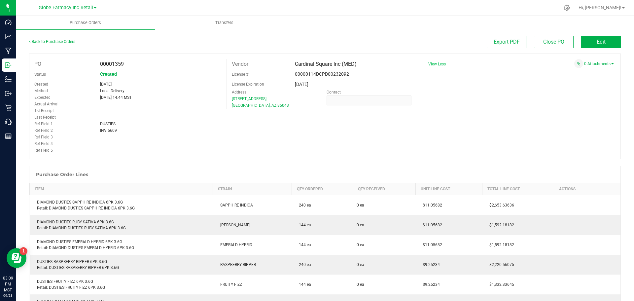
click at [604, 118] on div "PO 00001359 Status Created Created Sep 23, 2025 Method Local Delivery Expected …" at bounding box center [325, 107] width 592 height 106
click at [588, 64] on link "0 Attachments" at bounding box center [599, 63] width 30 height 5
click at [580, 72] on button "Attach new document" at bounding box center [592, 73] width 43 height 6
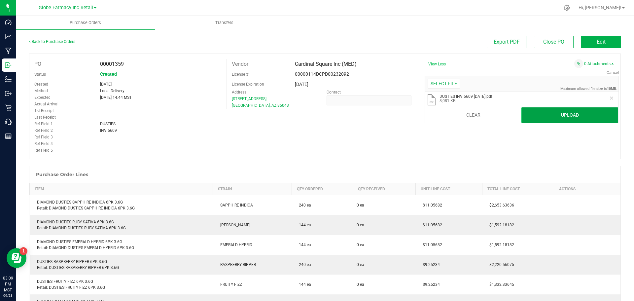
click at [561, 109] on button "Upload" at bounding box center [570, 115] width 97 height 16
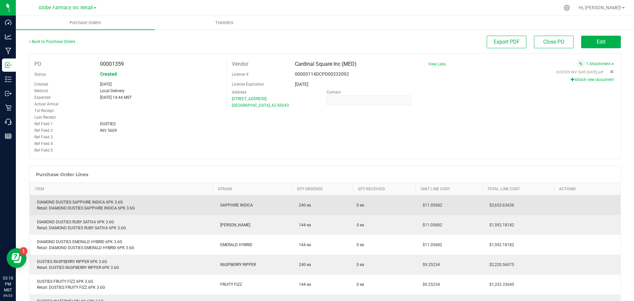
click at [75, 201] on div "DIAMOND DUSTIES SAPPHIRE INDICA 6PK 3.6G Retail: DIAMOND DUSTIES SAPPHIRE INDIC…" at bounding box center [121, 205] width 175 height 12
copy div "DIAMOND DUSTIES SAPPHIRE INDICA 6PK 3.6G"
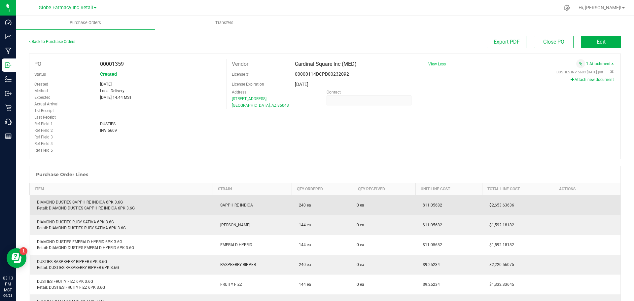
click at [431, 204] on span "$11.05682" at bounding box center [431, 205] width 23 height 5
copy span "11.05682"
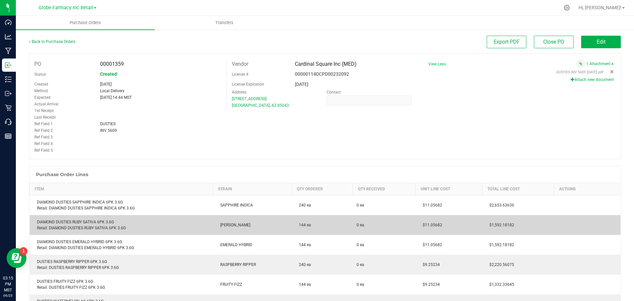
click at [92, 220] on div "DIAMOND DUSTIES RUBY SATIVA 6PK 3.6G Retail: DIAMOND DUSTIES RUBY SATIVA 6PK 3.…" at bounding box center [121, 225] width 175 height 12
copy div "DIAMOND DUSTIES RUBY SATIVA 6PK 3.6G"
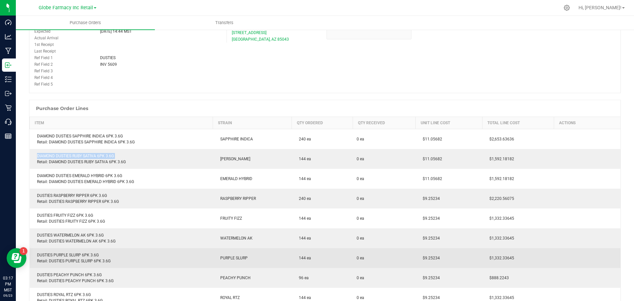
scroll to position [198, 0]
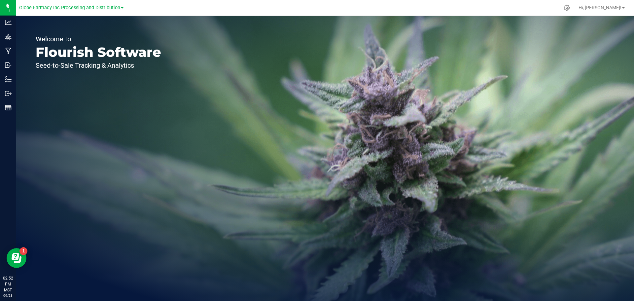
click at [119, 5] on link "Globe Farmacy Inc Processing and Distribution" at bounding box center [71, 7] width 104 height 6
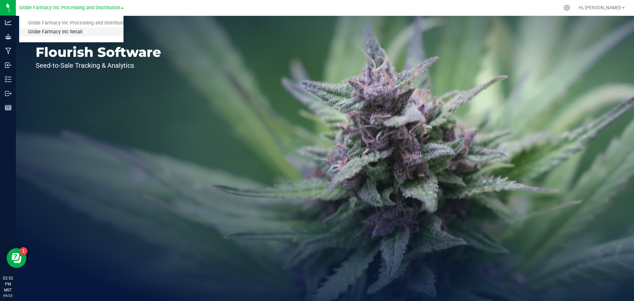
click at [95, 31] on link "Globe Farmacy Inc Retail" at bounding box center [71, 32] width 104 height 9
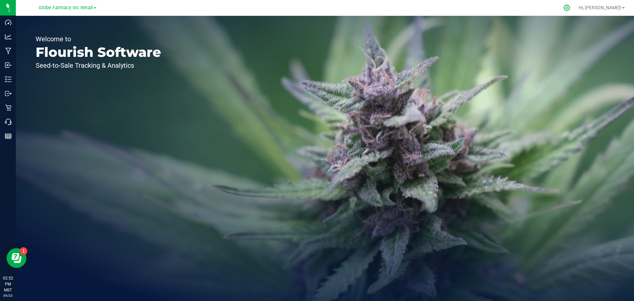
click at [575, 8] on div at bounding box center [567, 8] width 17 height 14
click at [570, 7] on icon at bounding box center [567, 7] width 7 height 7
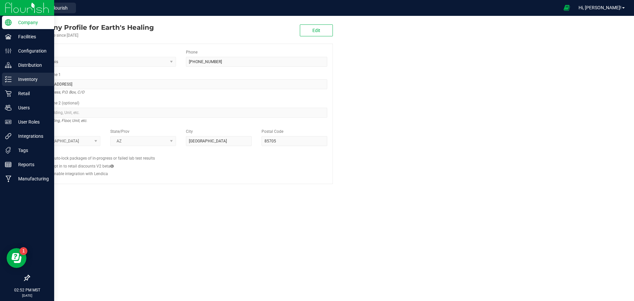
click at [12, 83] on p "Inventory" at bounding box center [32, 79] width 40 height 8
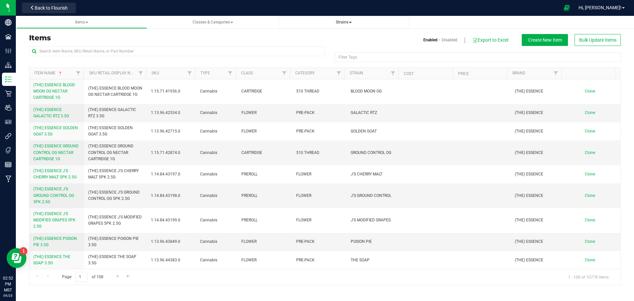
click at [338, 26] on link "Strains" at bounding box center [344, 22] width 130 height 13
click at [338, 23] on span "Strains" at bounding box center [344, 22] width 16 height 5
click at [328, 50] on li "Create new strain" at bounding box center [344, 50] width 120 height 10
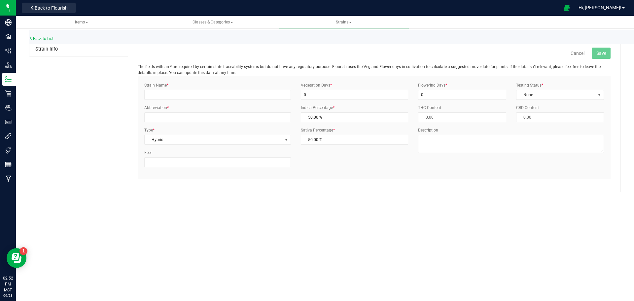
click at [241, 90] on div "Strain Name *" at bounding box center [217, 91] width 157 height 18
click at [195, 93] on input "Strain Name *" at bounding box center [217, 95] width 147 height 10
type input "RASPBERRY RIPPER"
click at [201, 114] on input "Abbreviation *" at bounding box center [217, 117] width 147 height 10
type input "RSPBRYRPR"
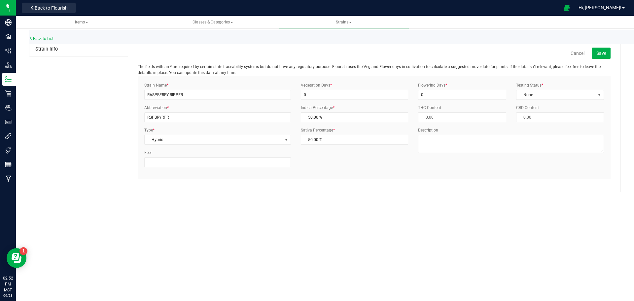
click at [530, 90] on div "Testing Status * None Select Status InHouse ThirdParty None" at bounding box center [560, 91] width 98 height 18
click at [530, 96] on span "None" at bounding box center [556, 94] width 79 height 9
click at [528, 111] on li "ThirdParty" at bounding box center [560, 116] width 87 height 10
click at [610, 54] on button "Save" at bounding box center [601, 53] width 18 height 11
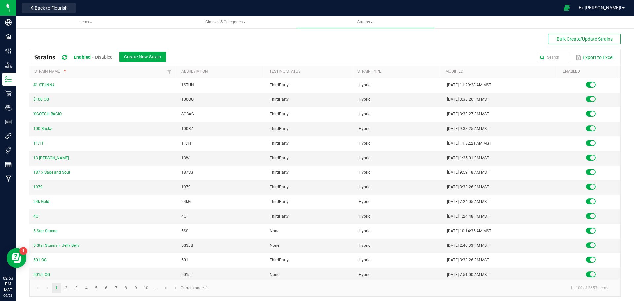
click at [456, 40] on div "Bulk Create/Update Strains Strains Enabled Disabled Create New Strain Export to…" at bounding box center [325, 165] width 592 height 263
click at [86, 17] on link "Items" at bounding box center [86, 22] width 139 height 13
click at [80, 19] on link "Items" at bounding box center [86, 22] width 139 height 13
click at [80, 24] on span "Items" at bounding box center [86, 22] width 128 height 6
click at [89, 22] on span "Items" at bounding box center [85, 22] width 13 height 5
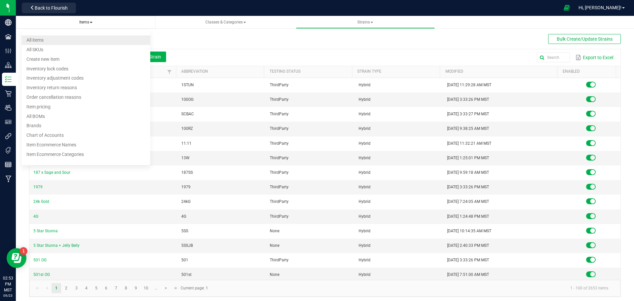
click at [55, 38] on li "All items" at bounding box center [86, 40] width 128 height 10
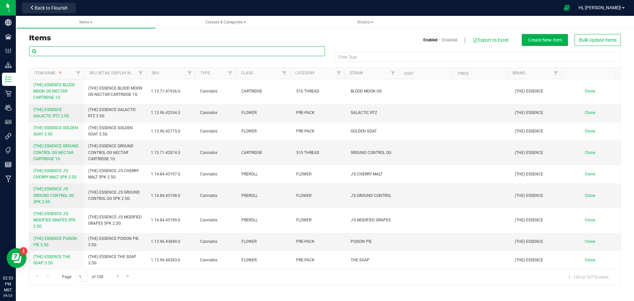
click at [109, 51] on input "text" at bounding box center [177, 51] width 296 height 10
type input "DUSTIES"
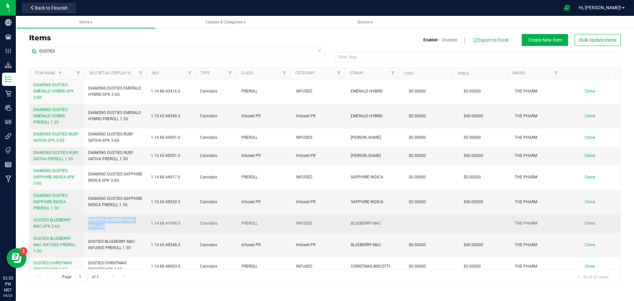
drag, startPoint x: 107, startPoint y: 226, endPoint x: 87, endPoint y: 221, distance: 21.0
click at [87, 221] on td "DUSTIES BLUEBERRY MAC 6PK 3.6G" at bounding box center [115, 223] width 63 height 18
copy span "DUSTIES BLUEBERRY MAC 6PK 3.6G"
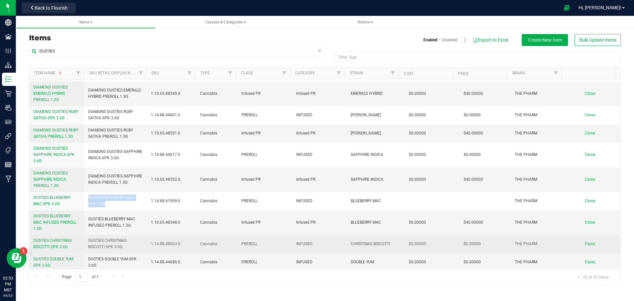
scroll to position [33, 0]
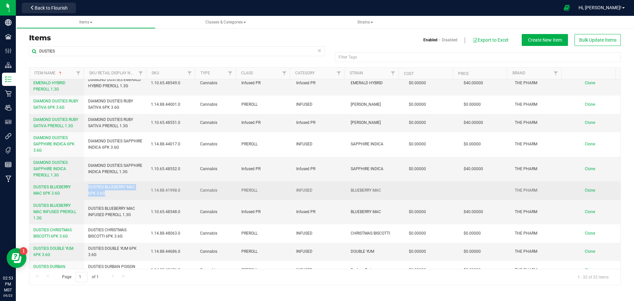
click at [585, 189] on span "Clone" at bounding box center [590, 190] width 10 height 5
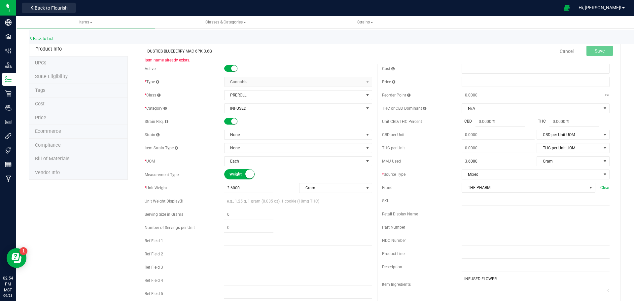
drag, startPoint x: 193, startPoint y: 48, endPoint x: 164, endPoint y: 43, distance: 30.1
click at [164, 43] on div "Back to List Product Info UPCs State Eligibility Tags Cost Price Ecommerce Comp…" at bounding box center [325, 291] width 618 height 545
type input "DUSTIES RASPBERRY RIPPER 6PK 3.6G"
click at [237, 138] on span "None" at bounding box center [294, 134] width 139 height 9
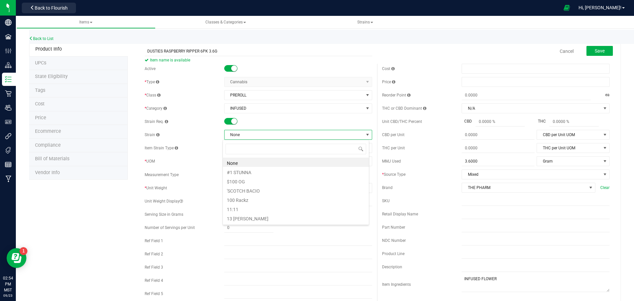
scroll to position [10, 147]
type input "RASPBERRY RIPPER"
click at [402, 150] on div "THC per Unit" at bounding box center [422, 148] width 80 height 6
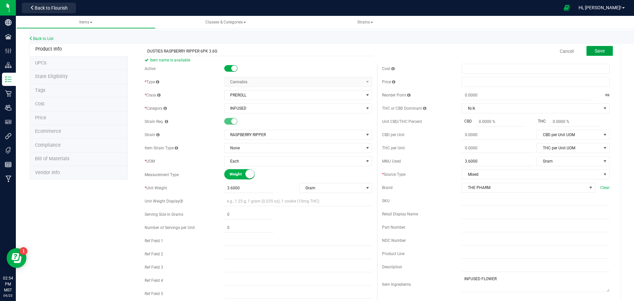
click at [587, 54] on button "Save" at bounding box center [600, 51] width 26 height 10
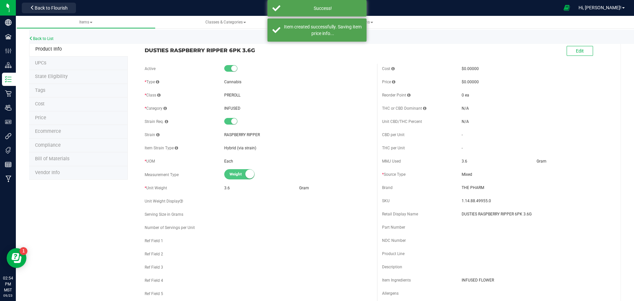
click at [78, 128] on li "Ecommerce" at bounding box center [78, 132] width 99 height 14
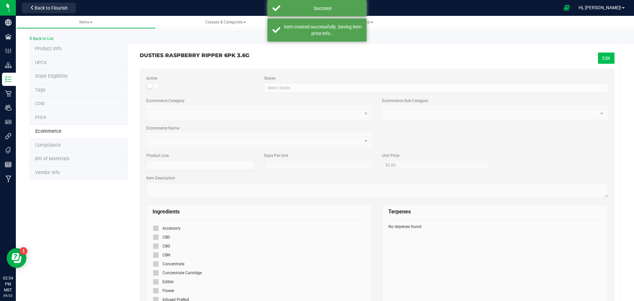
click at [600, 55] on button "Edit" at bounding box center [606, 58] width 17 height 11
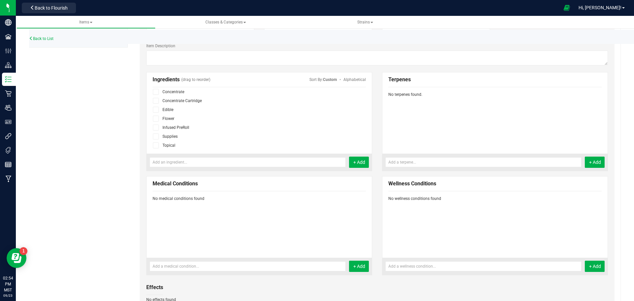
scroll to position [41, 0]
click at [158, 128] on span at bounding box center [156, 127] width 6 height 6
click at [0, 0] on input "checkbox" at bounding box center [0, 0] width 0 height 0
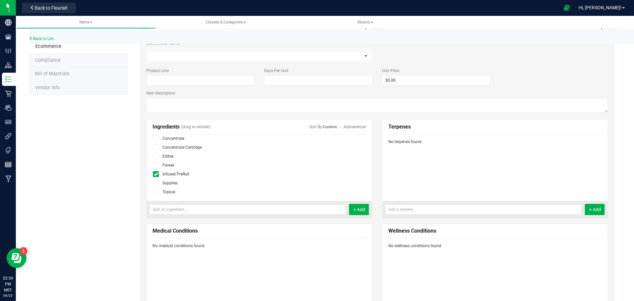
scroll to position [0, 0]
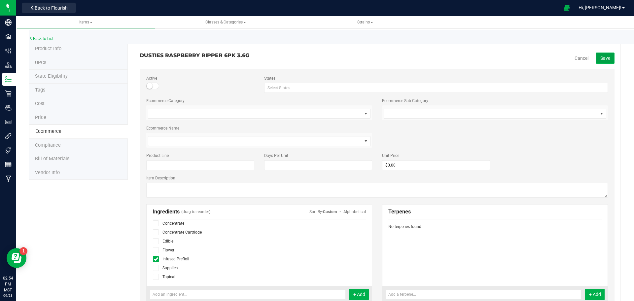
click at [602, 59] on span "Save" at bounding box center [606, 57] width 10 height 5
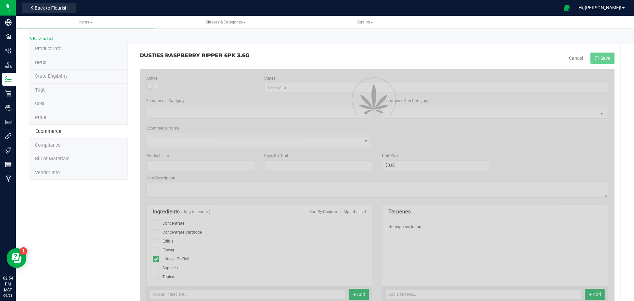
scroll to position [22, 0]
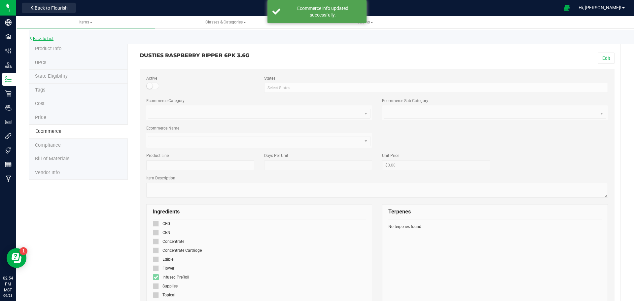
click at [41, 38] on link "Back to List" at bounding box center [41, 38] width 24 height 5
